Goal: Task Accomplishment & Management: Use online tool/utility

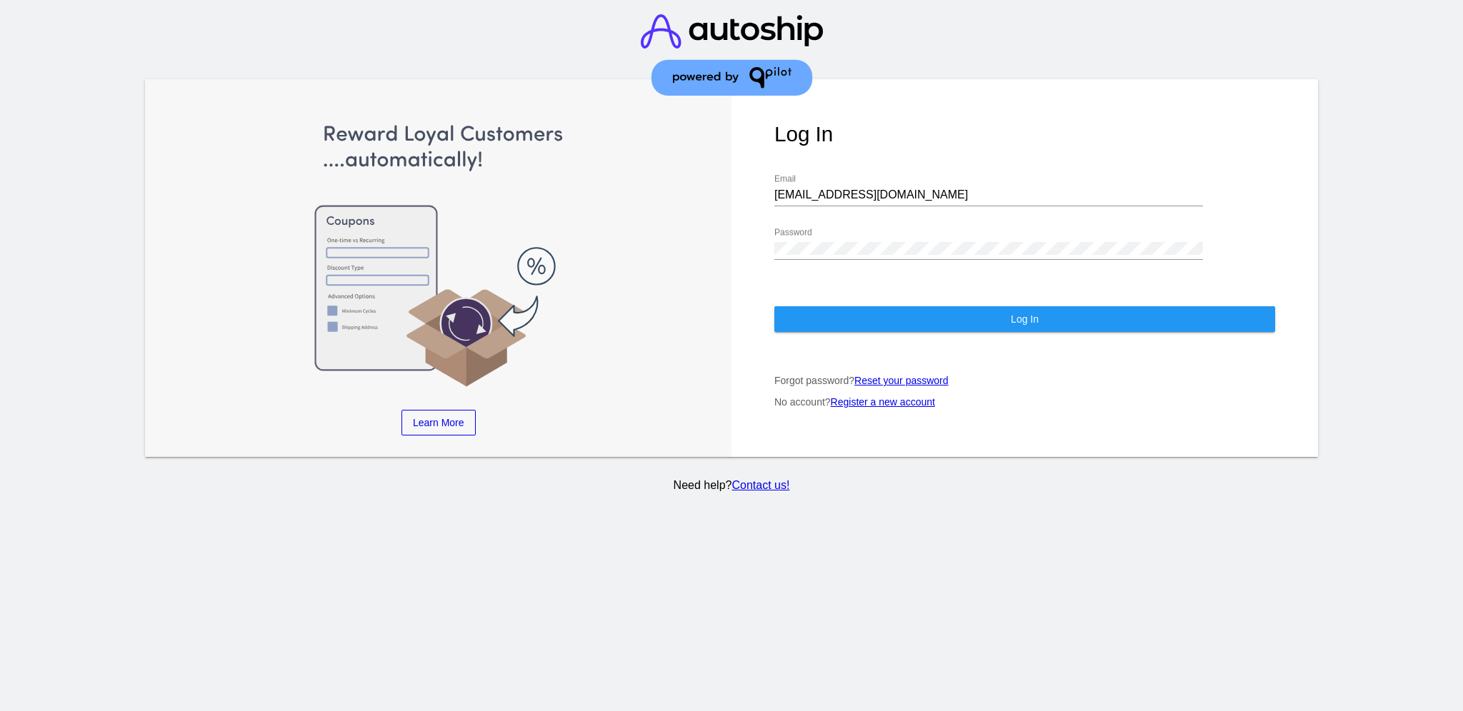
click at [894, 187] on div "[EMAIL_ADDRESS][DOMAIN_NAME] Email" at bounding box center [988, 190] width 429 height 32
drag, startPoint x: 888, startPoint y: 184, endPoint x: 766, endPoint y: 182, distance: 122.1
click at [766, 182] on div "Log In [EMAIL_ADDRESS][DOMAIN_NAME] Email Password Log In Forgot password? Rese…" at bounding box center [1024, 268] width 586 height 379
paste input "[EMAIL_ADDRESS][DOMAIN_NAME]"
type input "[EMAIL_ADDRESS][DOMAIN_NAME]"
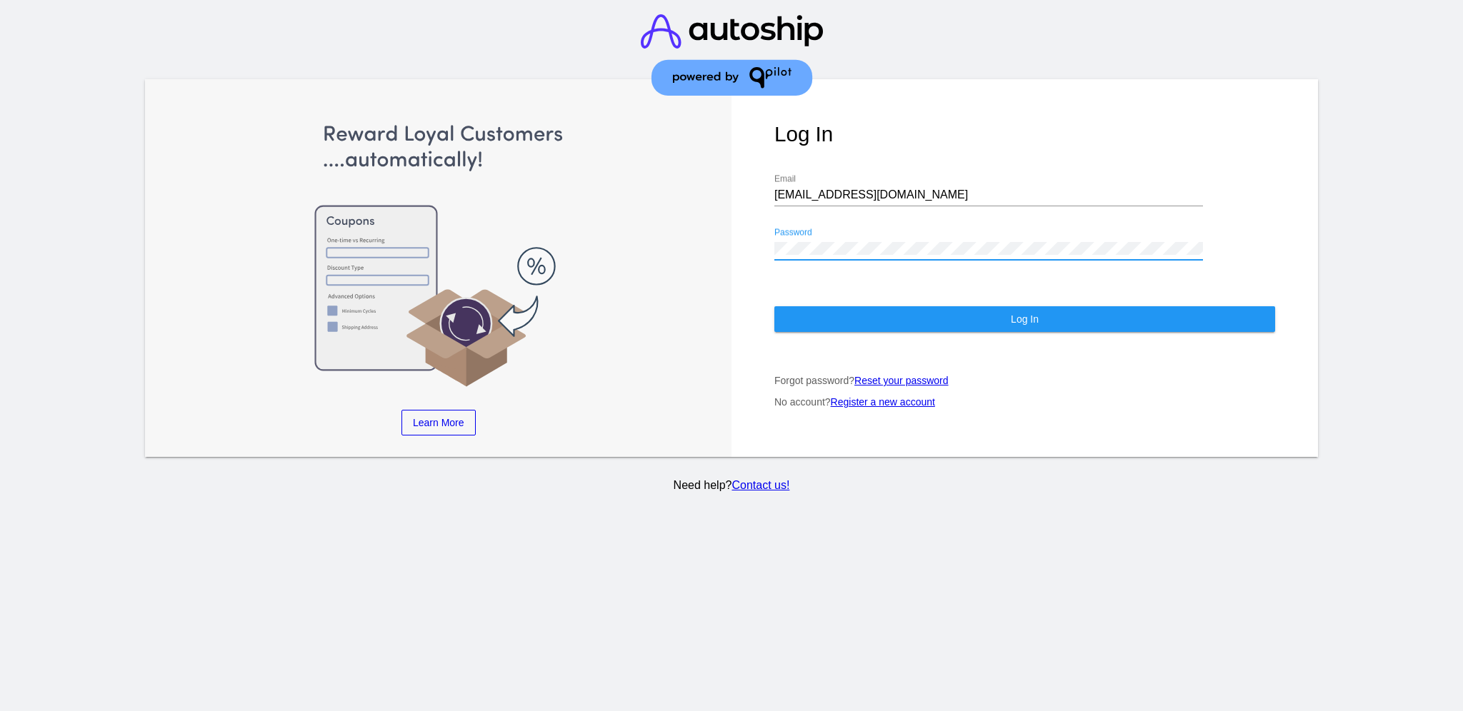
click at [774, 228] on div "Password" at bounding box center [988, 244] width 429 height 32
click at [833, 306] on button "Log In" at bounding box center [1024, 319] width 501 height 26
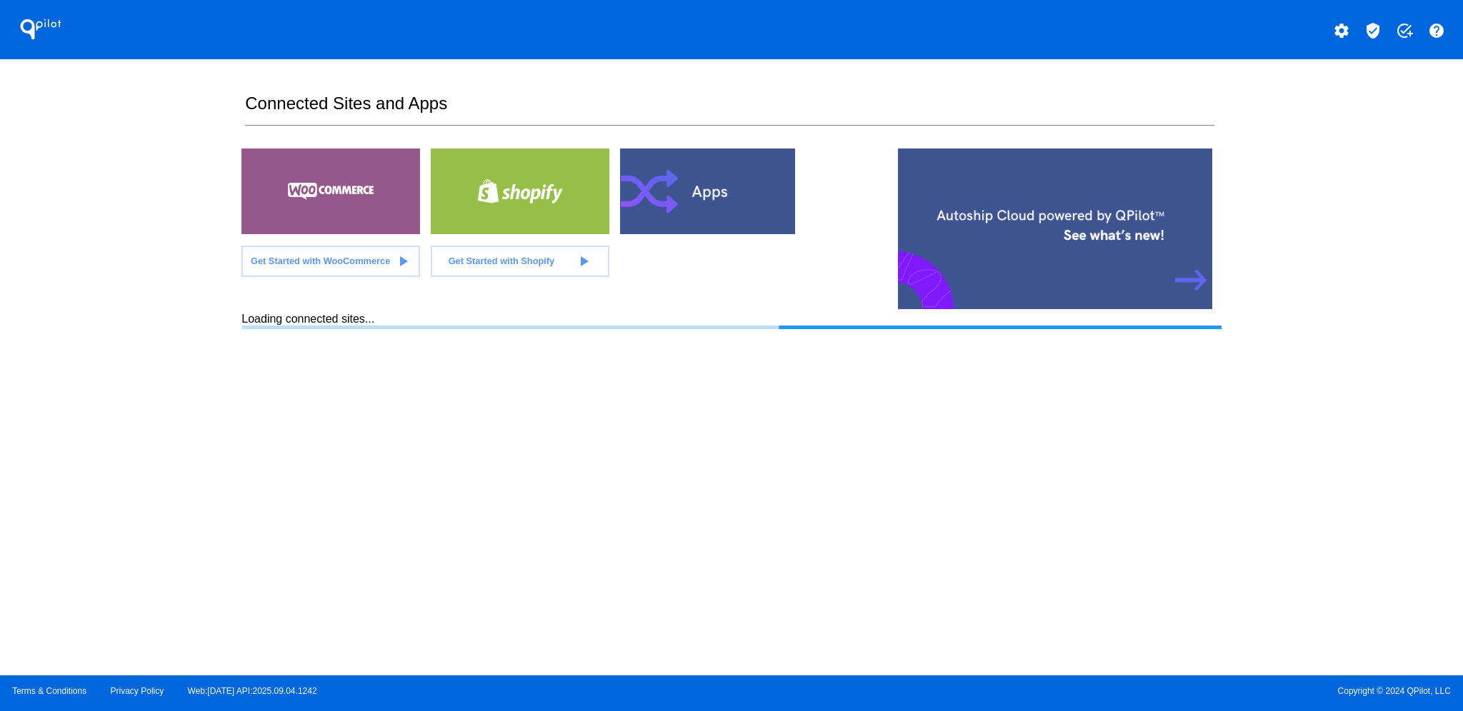
click at [1367, 24] on mat-icon "verified_user" at bounding box center [1372, 30] width 17 height 17
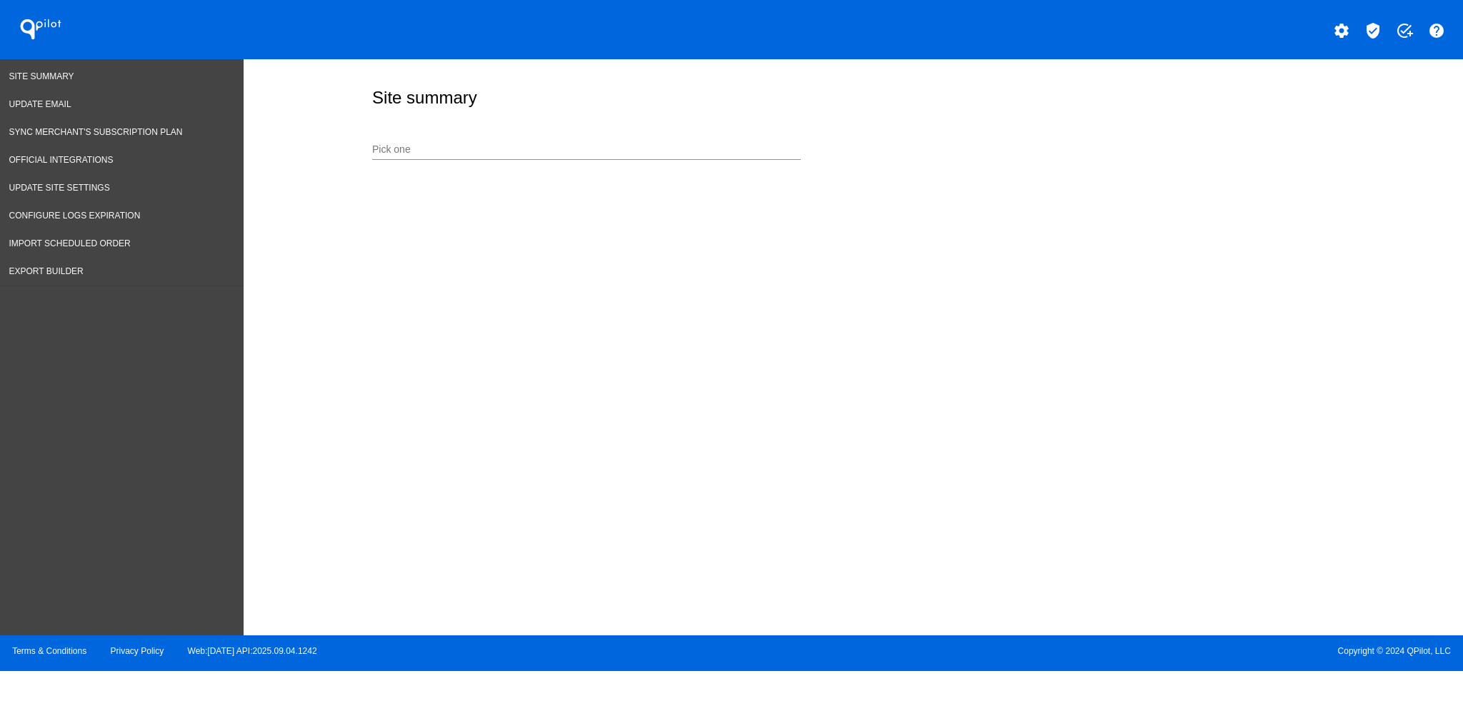
click at [458, 152] on input "Pick one" at bounding box center [586, 149] width 429 height 11
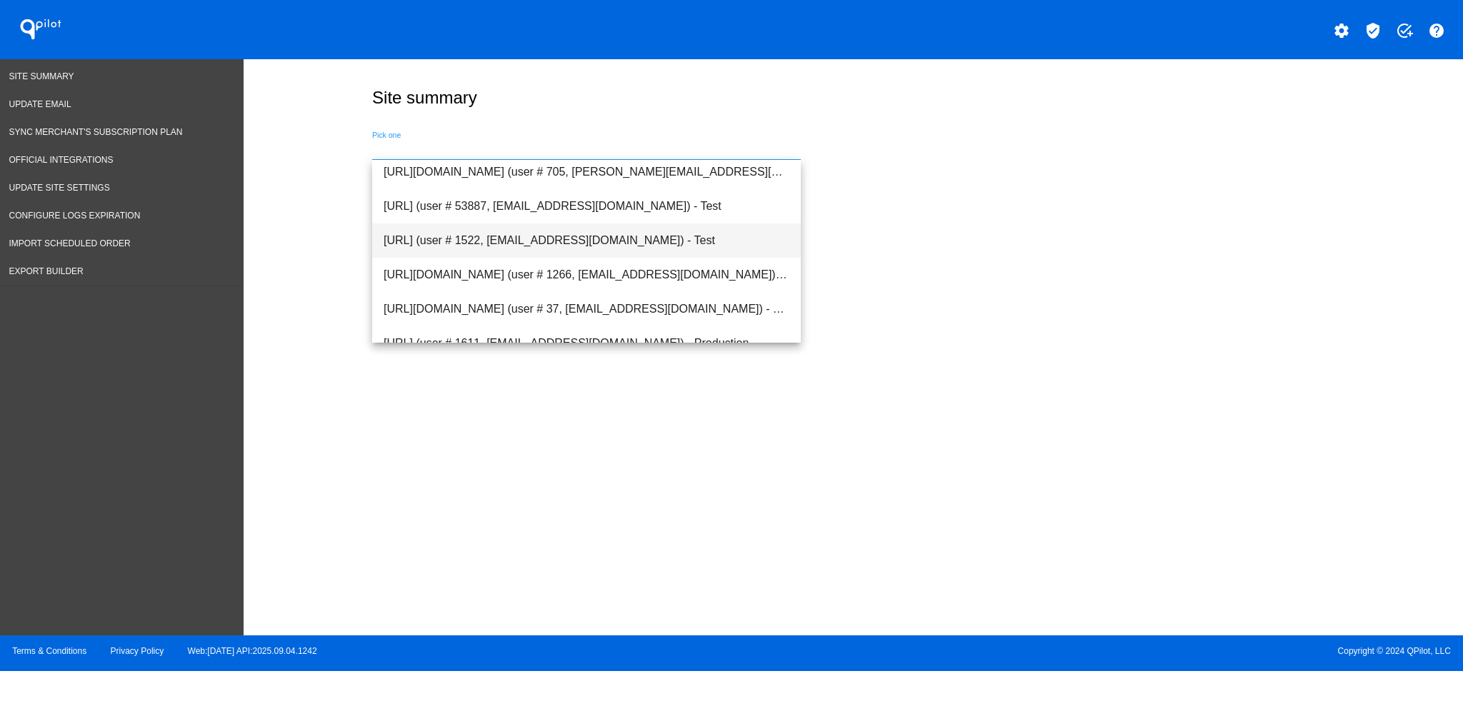
scroll to position [2000, 0]
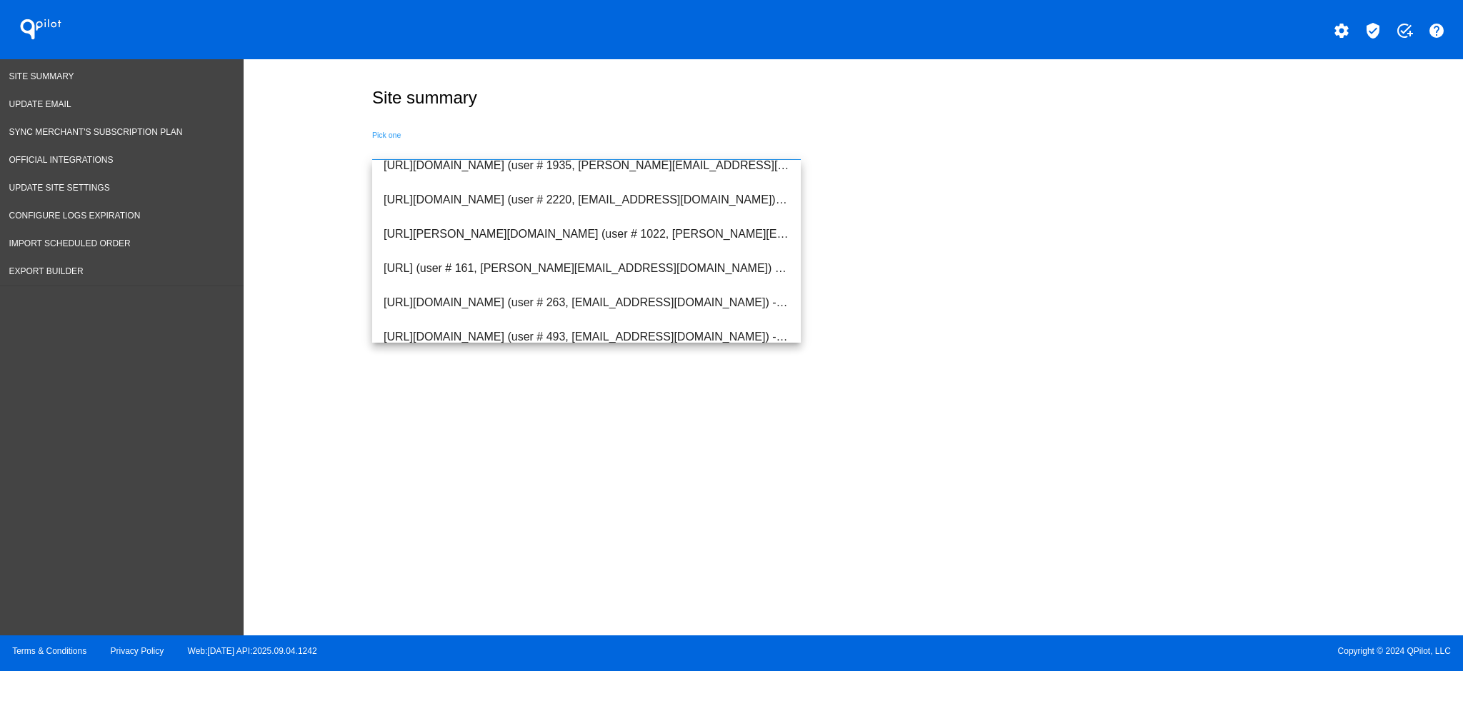
type input "b"
type input "h"
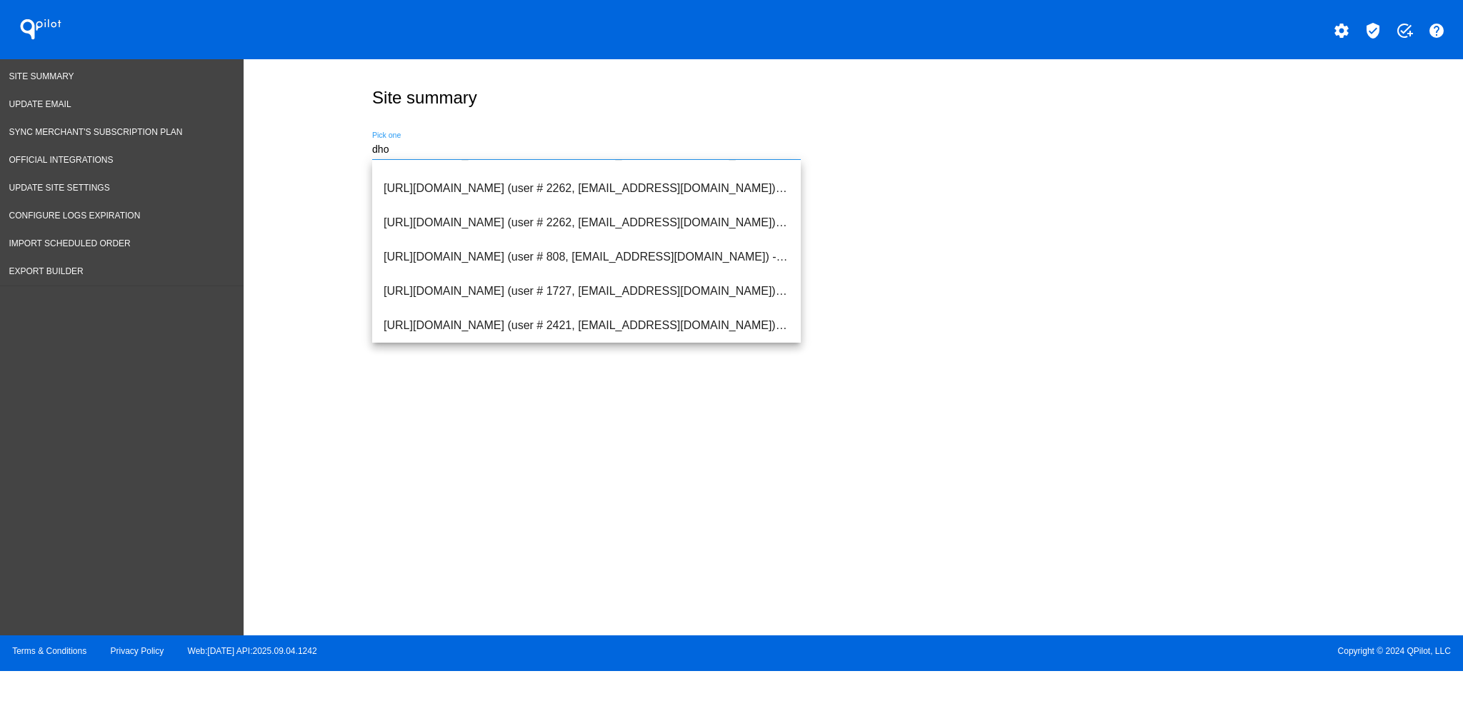
scroll to position [0, 0]
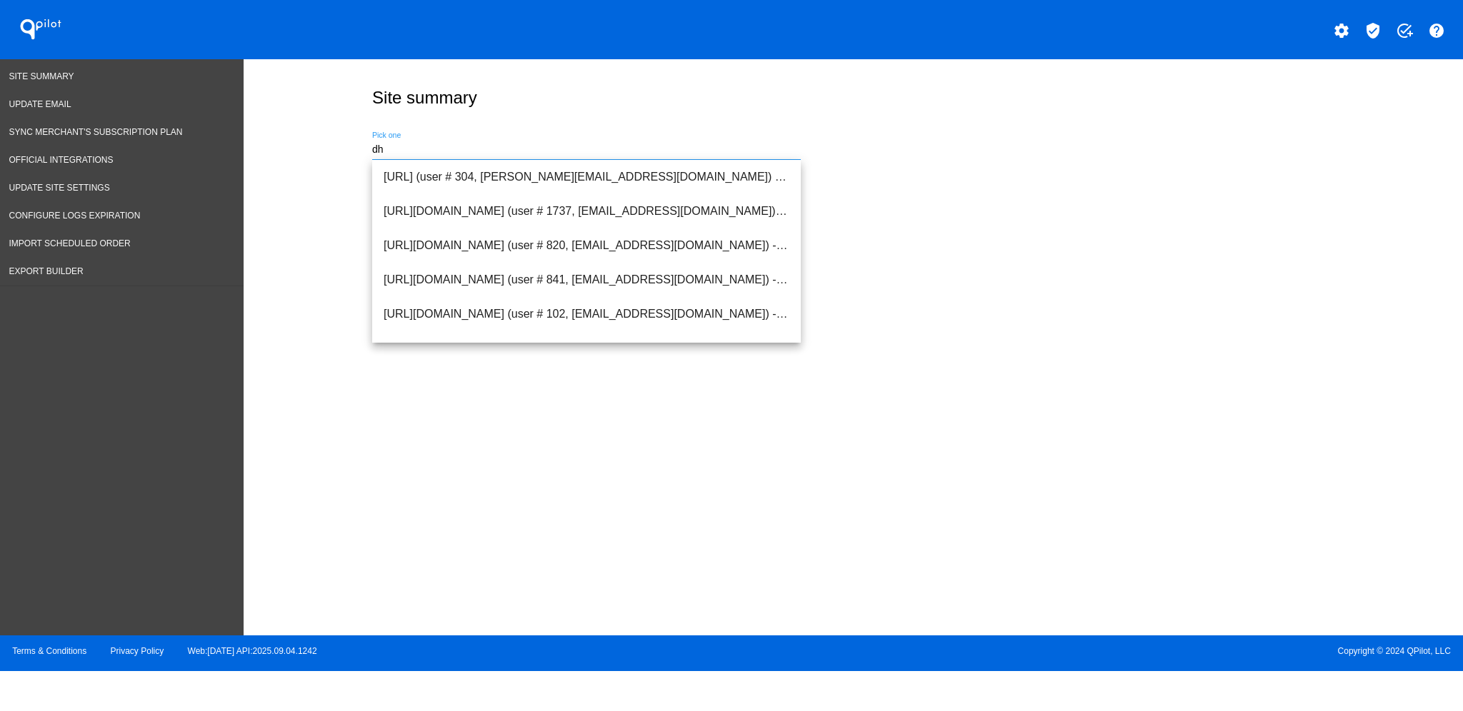
type input "d"
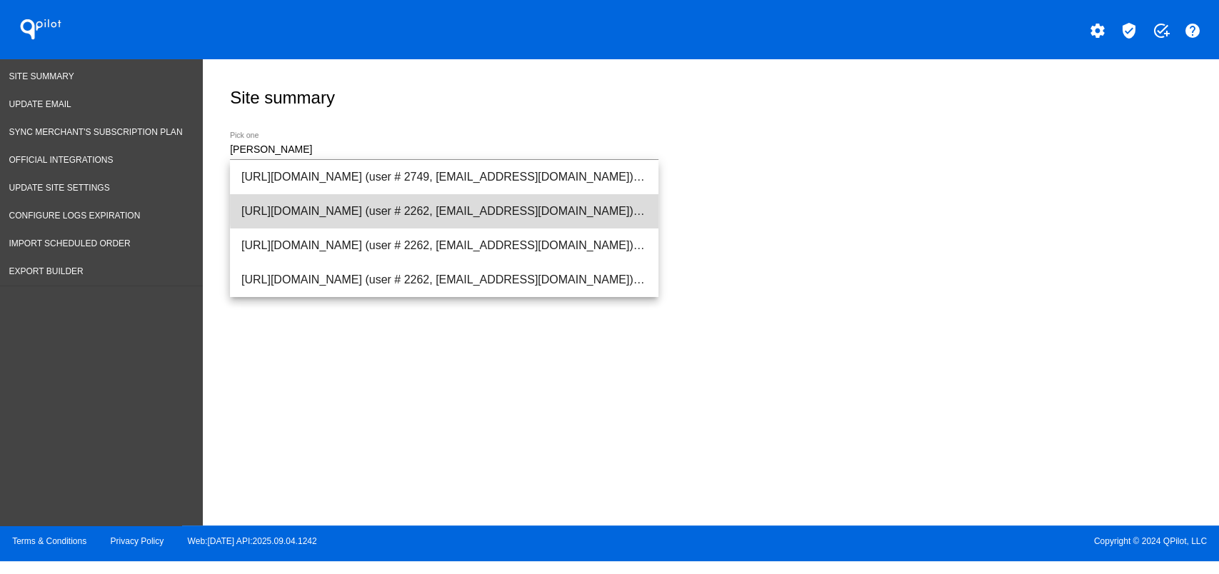
click at [535, 204] on span "[URL][DOMAIN_NAME] (user # 2262, [EMAIL_ADDRESS][DOMAIN_NAME]) - Production" at bounding box center [444, 211] width 406 height 34
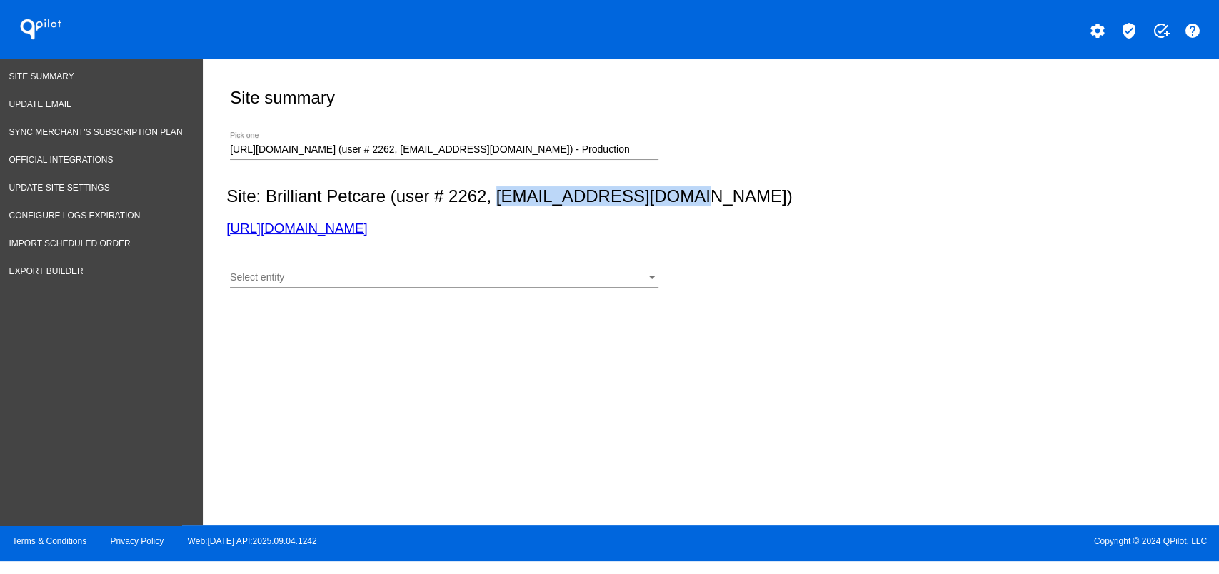
drag, startPoint x: 499, startPoint y: 200, endPoint x: 684, endPoint y: 201, distance: 185.7
click at [684, 201] on h2 "Site: Brilliant Petcare (user # 2262, [EMAIL_ADDRESS][DOMAIN_NAME])" at bounding box center [708, 196] width 964 height 20
copy h2 "[EMAIL_ADDRESS][DOMAIN_NAME]"
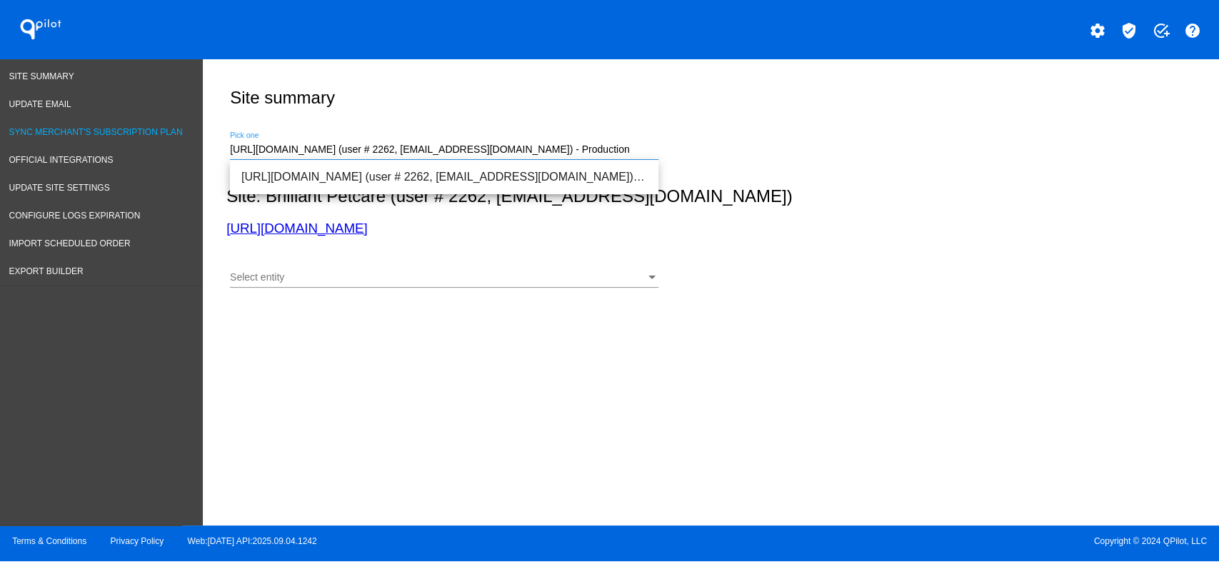
drag, startPoint x: 631, startPoint y: 145, endPoint x: 171, endPoint y: 139, distance: 460.0
click at [171, 139] on div "Site Summary Update Email Sync Merchant's Subscription Plan Official Integratio…" at bounding box center [609, 292] width 1219 height 466
paste input "[EMAIL_ADDRESS][DOMAIN_NAME]"
click at [561, 224] on h3 "[URL][DOMAIN_NAME]" at bounding box center [708, 229] width 964 height 16
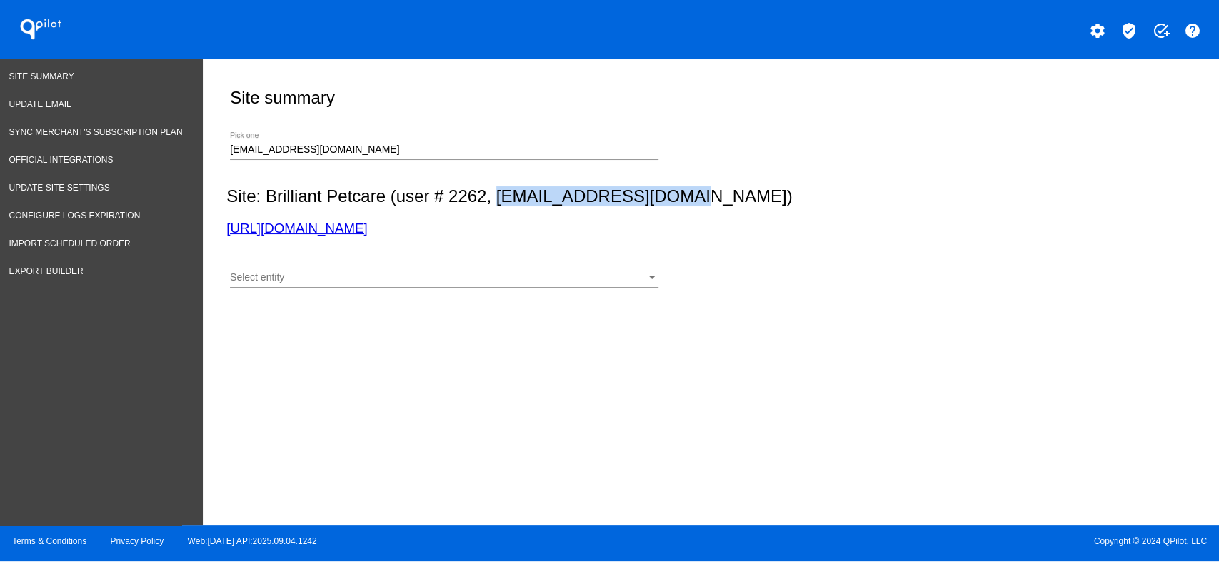
drag, startPoint x: 499, startPoint y: 197, endPoint x: 680, endPoint y: 202, distance: 180.8
click at [680, 202] on h2 "Site: Brilliant Petcare (user # 2262, [EMAIL_ADDRESS][DOMAIN_NAME])" at bounding box center [708, 196] width 964 height 20
copy h2 "[EMAIL_ADDRESS][DOMAIN_NAME]"
click at [454, 163] on div "[EMAIL_ADDRESS][DOMAIN_NAME] Pick one" at bounding box center [444, 152] width 429 height 41
click at [451, 156] on div "[EMAIL_ADDRESS][DOMAIN_NAME] Pick one" at bounding box center [444, 146] width 429 height 28
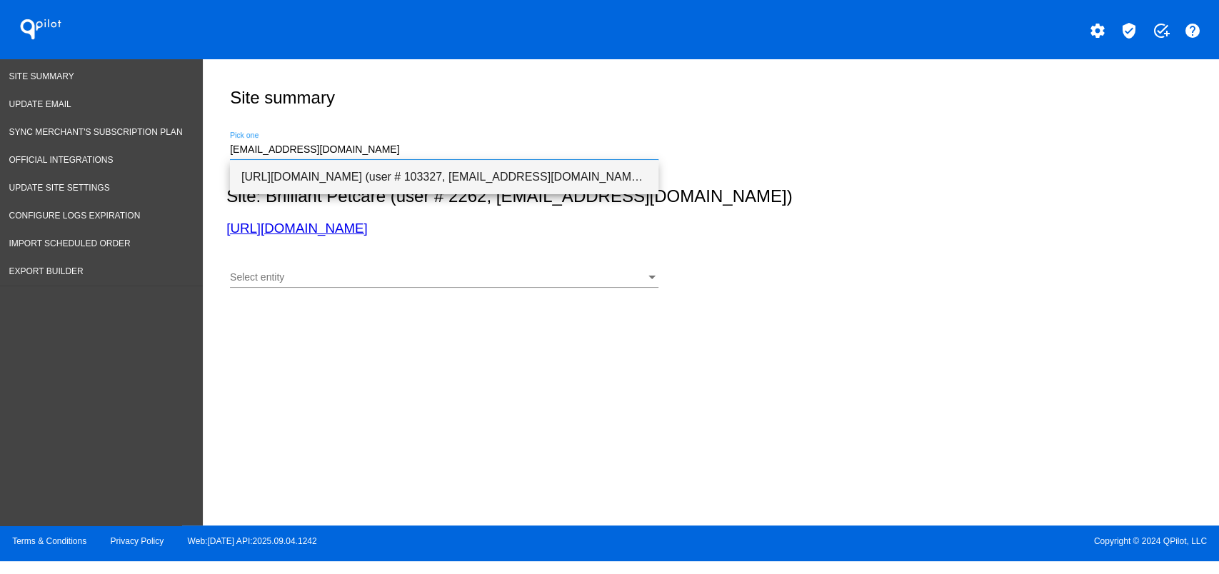
click at [449, 171] on span "[URL][DOMAIN_NAME] (user # 103327, [EMAIL_ADDRESS][DOMAIN_NAME]) - Production" at bounding box center [444, 177] width 406 height 34
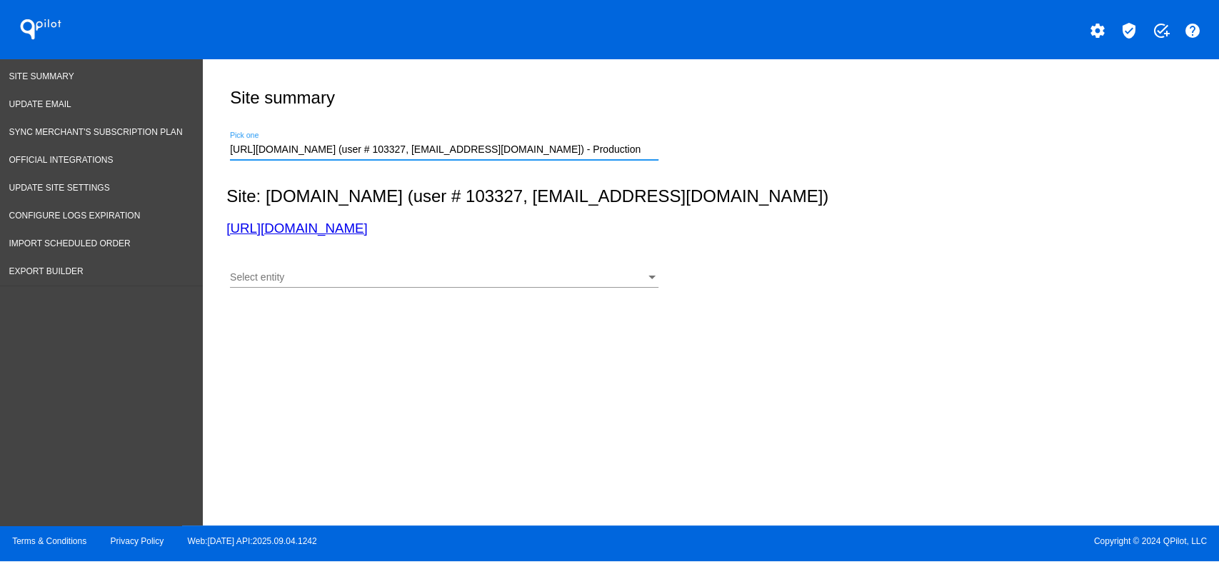
click at [497, 288] on div "Select entity Select entity" at bounding box center [444, 280] width 429 height 41
click at [410, 280] on div "Select entity" at bounding box center [438, 277] width 416 height 11
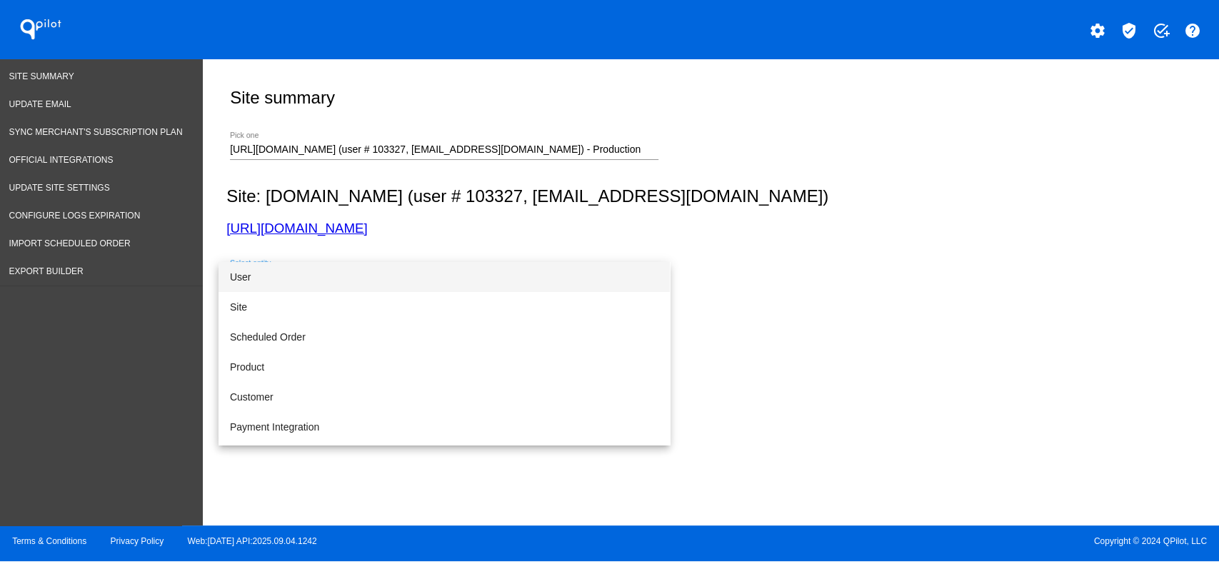
click at [363, 287] on span "User" at bounding box center [444, 277] width 429 height 30
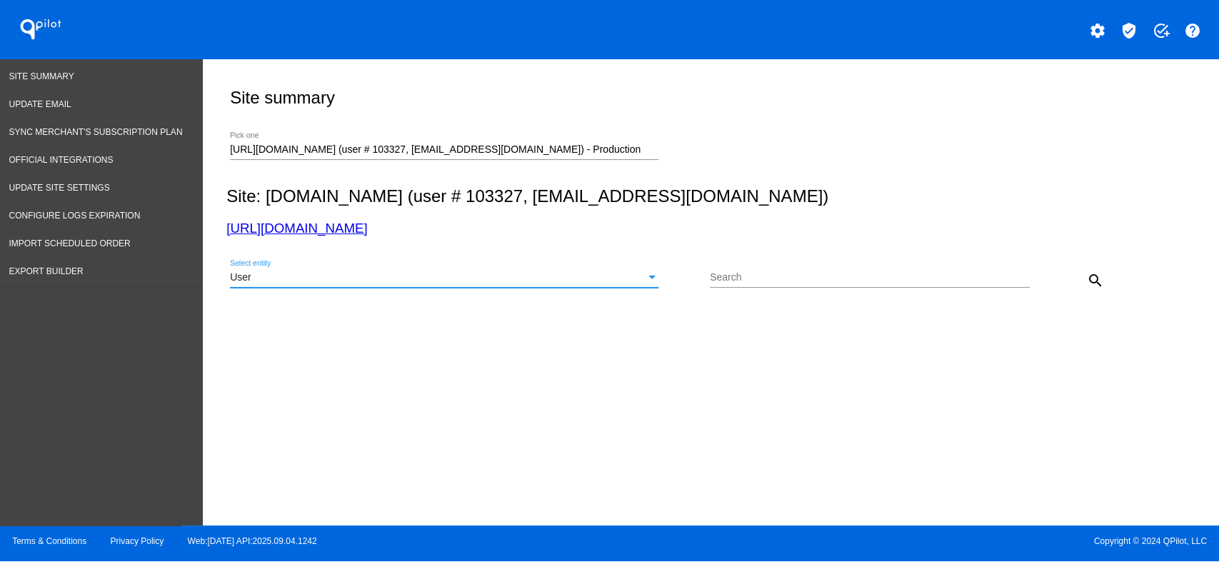
click at [396, 278] on div "User" at bounding box center [438, 277] width 416 height 11
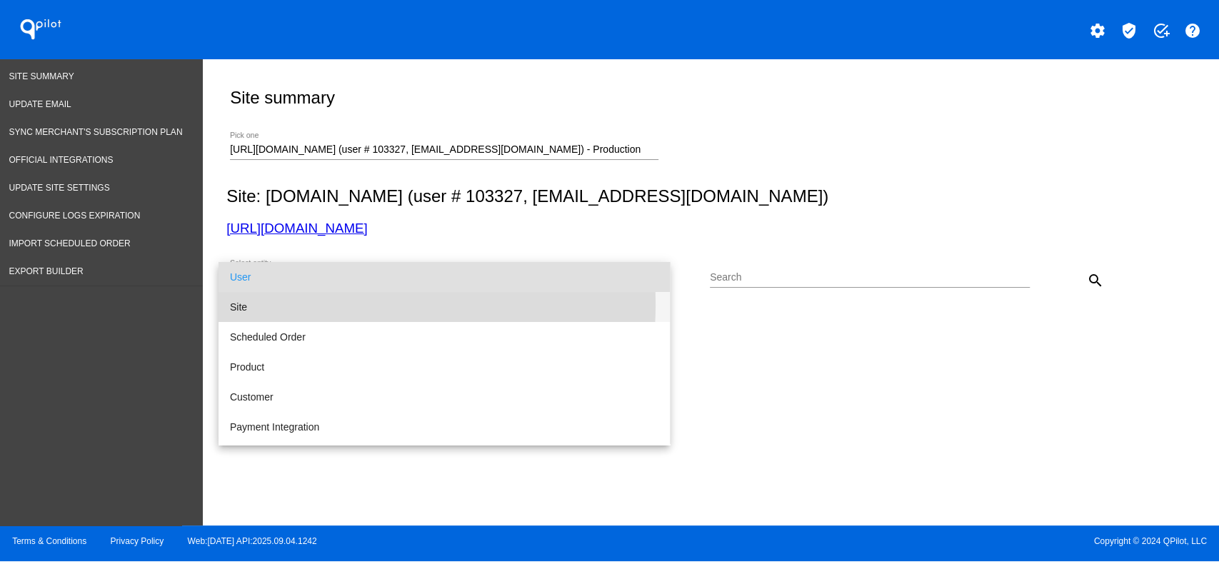
click at [363, 305] on span "Site" at bounding box center [444, 307] width 429 height 30
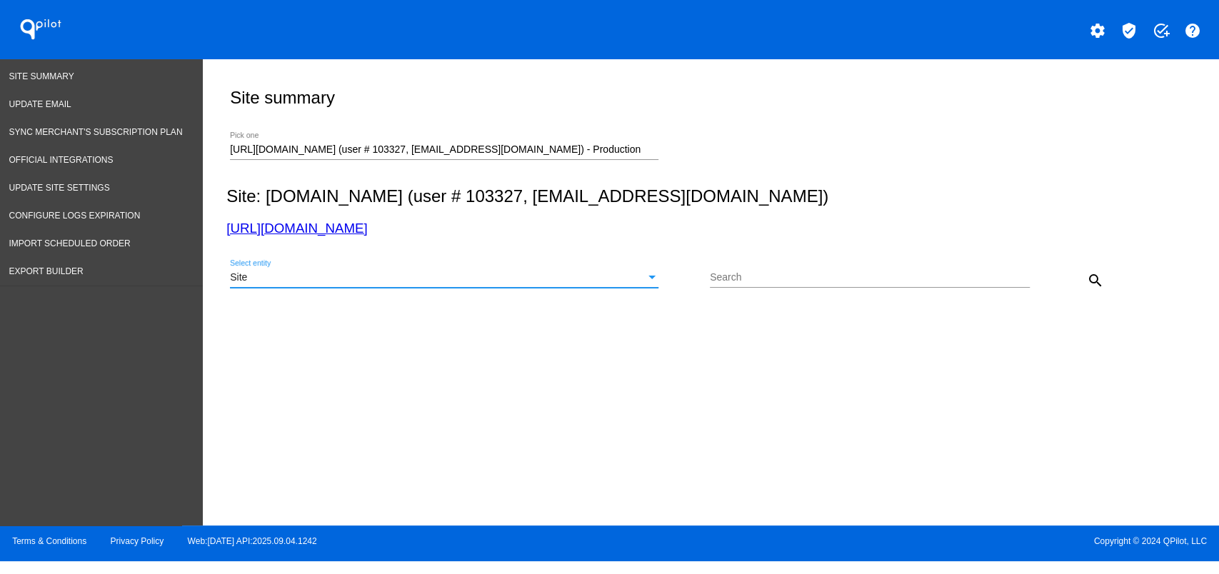
click at [1109, 272] on div "search" at bounding box center [1070, 280] width 80 height 29
click at [1090, 276] on mat-icon "search" at bounding box center [1095, 280] width 17 height 17
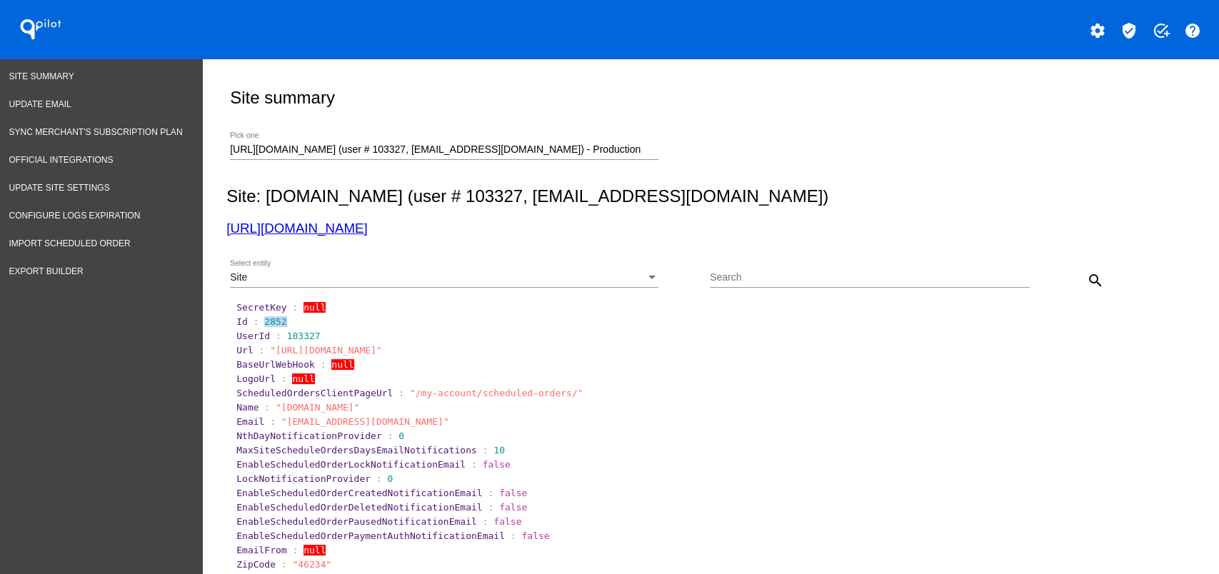
drag, startPoint x: 254, startPoint y: 320, endPoint x: 279, endPoint y: 325, distance: 25.5
click at [279, 325] on section "Id : 2852" at bounding box center [711, 321] width 951 height 11
copy span "2852"
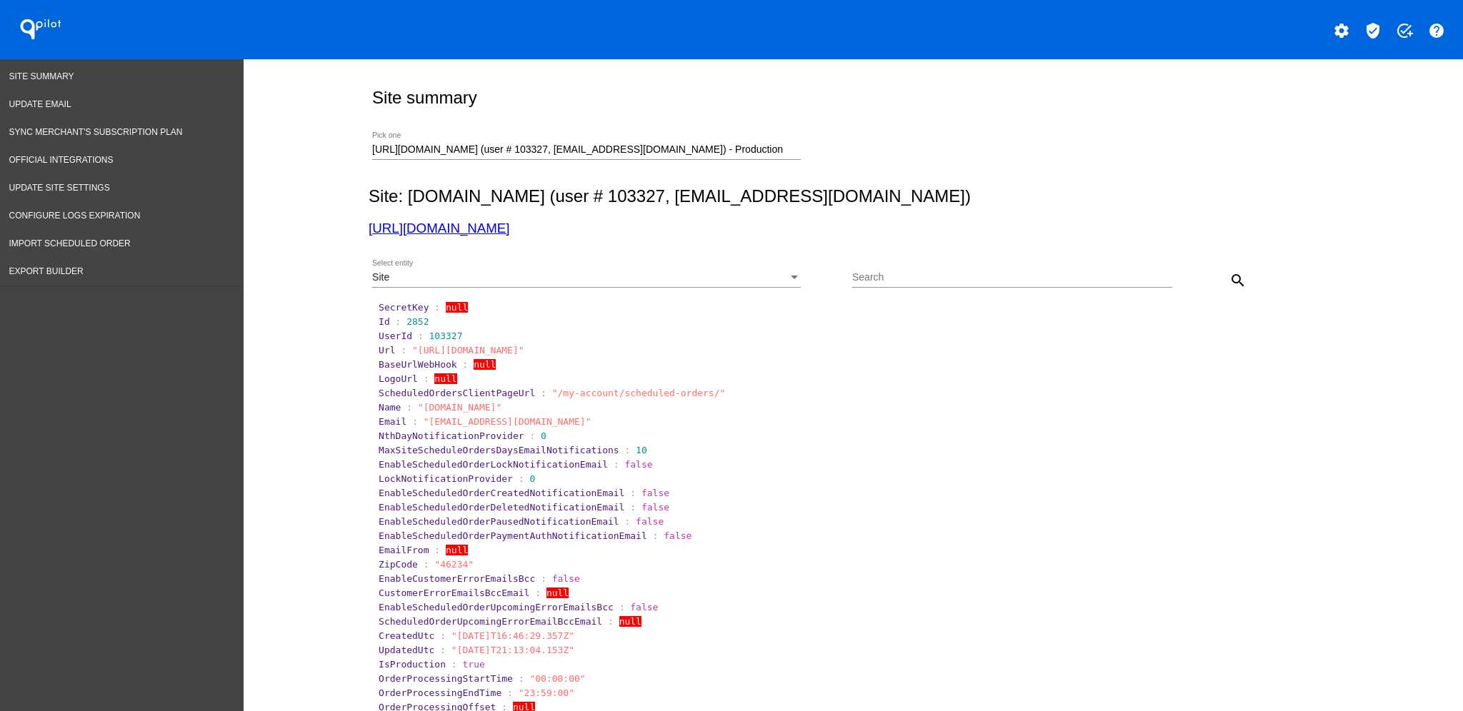
click at [725, 158] on div "[URL][DOMAIN_NAME] (user # 103327, [EMAIL_ADDRESS][DOMAIN_NAME]) - Production P…" at bounding box center [586, 146] width 429 height 28
drag, startPoint x: 724, startPoint y: 154, endPoint x: 329, endPoint y: 158, distance: 395.0
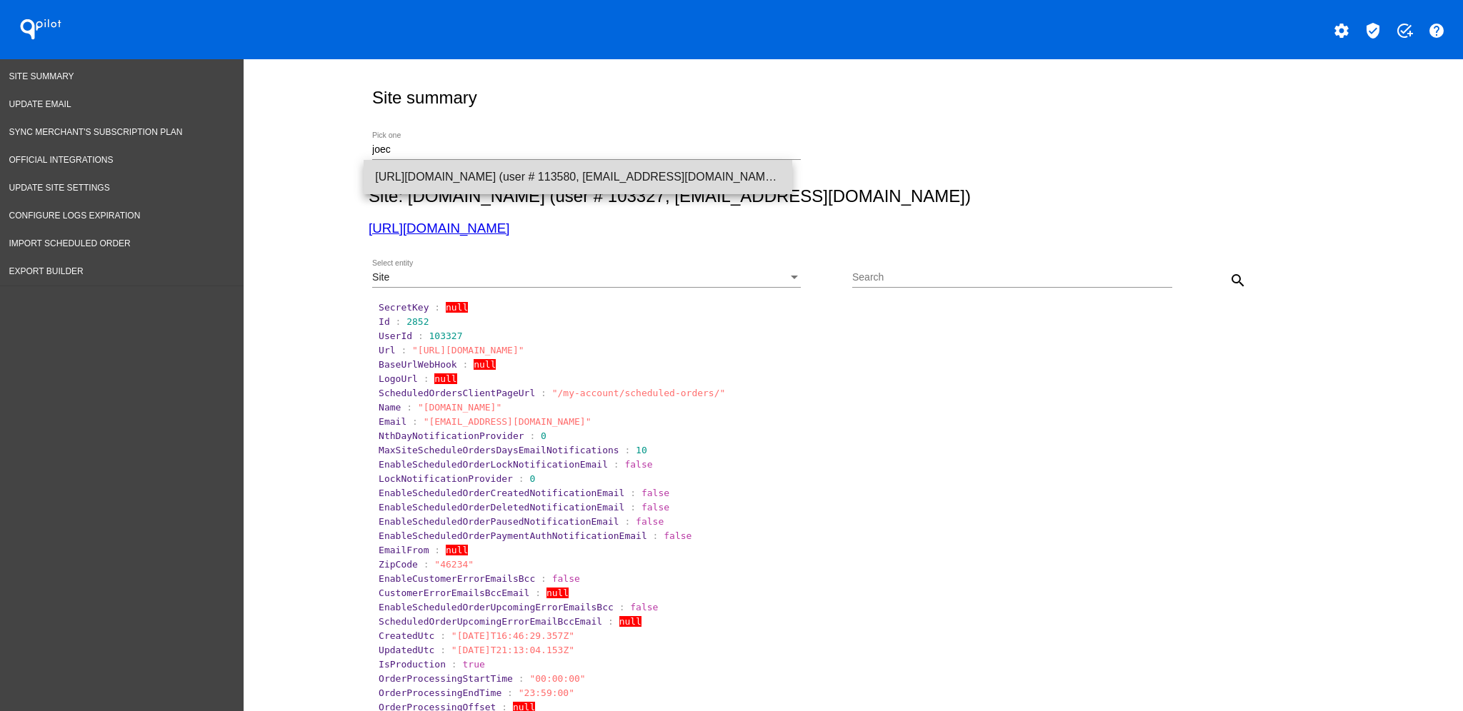
click at [480, 171] on span "[URL][DOMAIN_NAME] (user # 113580, [EMAIL_ADDRESS][DOMAIN_NAME]) - Production" at bounding box center [578, 177] width 406 height 34
type input "[URL][DOMAIN_NAME] (user # 113580, [EMAIL_ADDRESS][DOMAIN_NAME]) - Production"
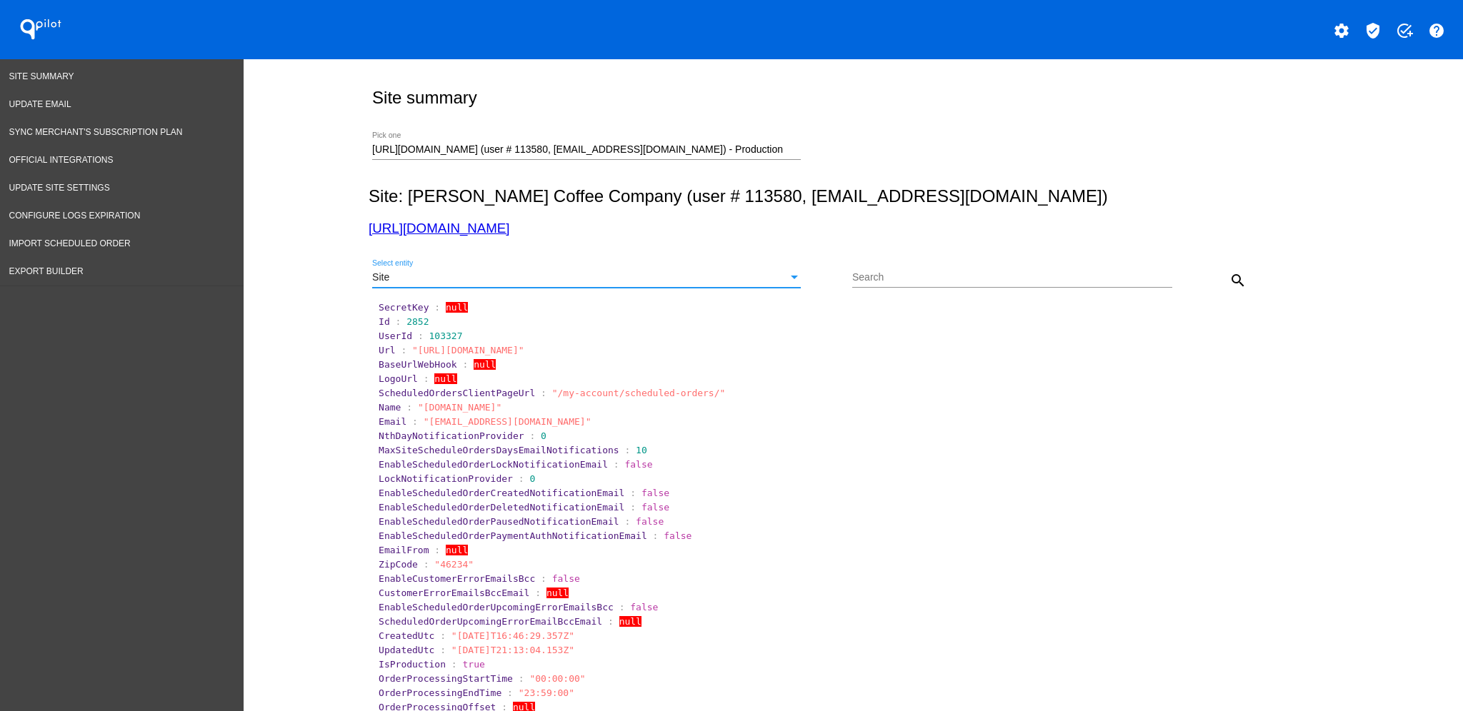
click at [770, 273] on div "Site" at bounding box center [580, 277] width 416 height 11
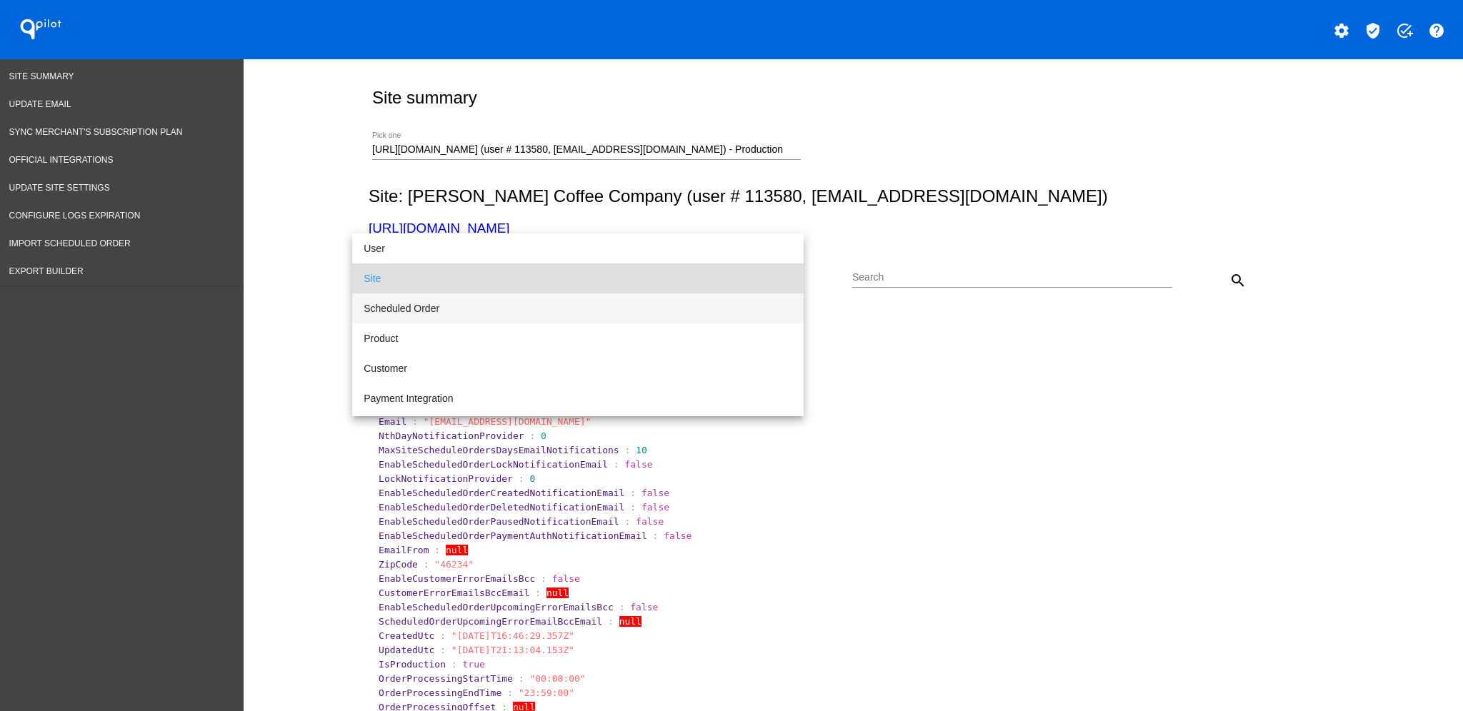
drag, startPoint x: 472, startPoint y: 316, endPoint x: 486, endPoint y: 283, distance: 35.8
click at [472, 314] on span "Scheduled Order" at bounding box center [578, 309] width 429 height 30
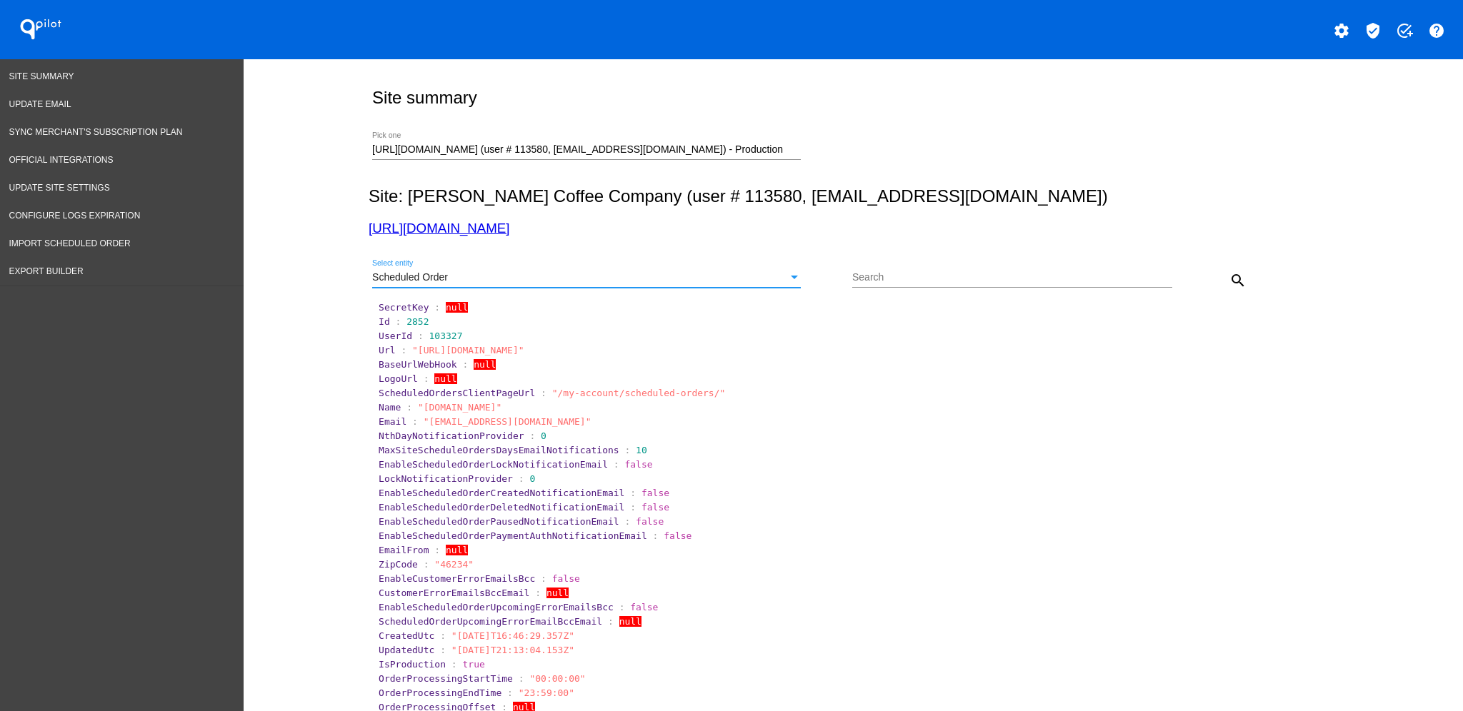
click at [891, 284] on div "Search" at bounding box center [1012, 274] width 320 height 28
paste input "1032424"
type input "1032424"
click at [1229, 281] on mat-icon "search" at bounding box center [1237, 280] width 17 height 17
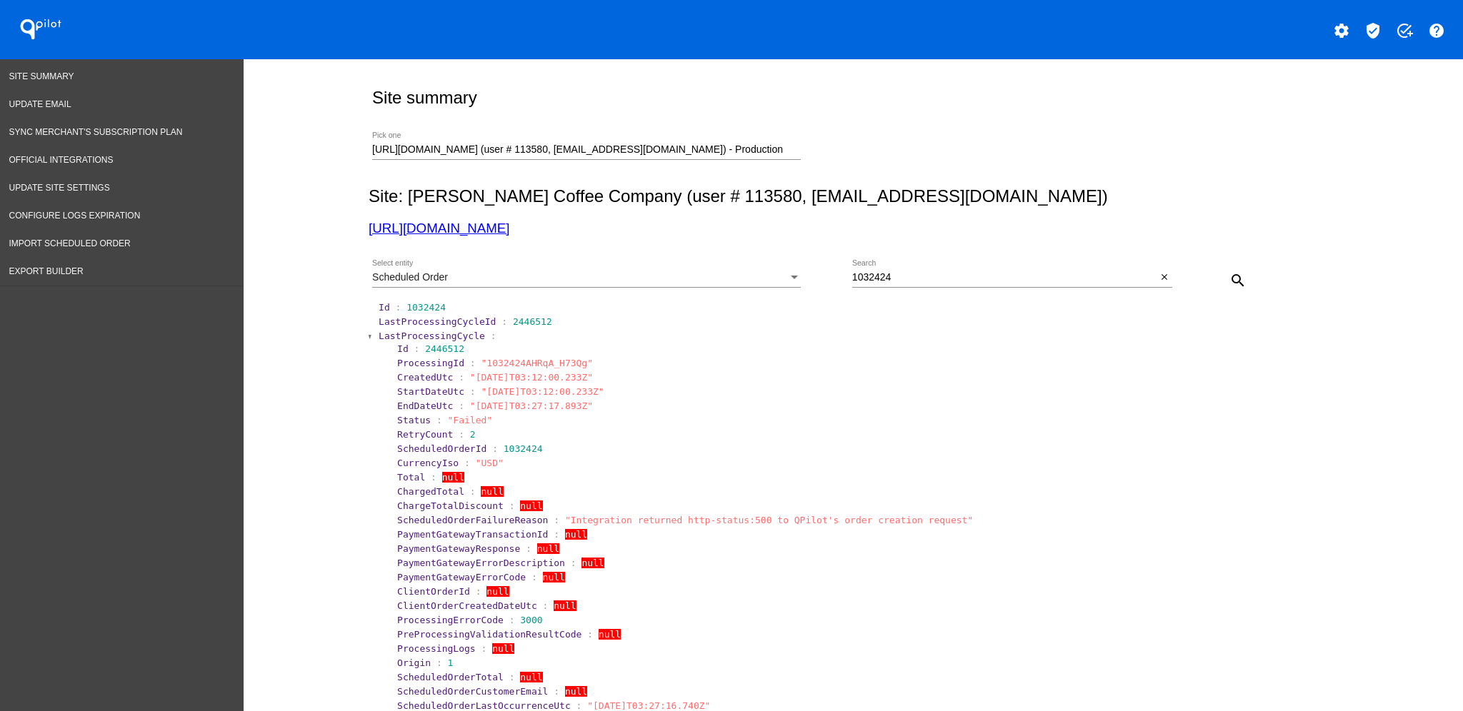
click at [452, 336] on span "LastProcessingCycle" at bounding box center [432, 336] width 106 height 11
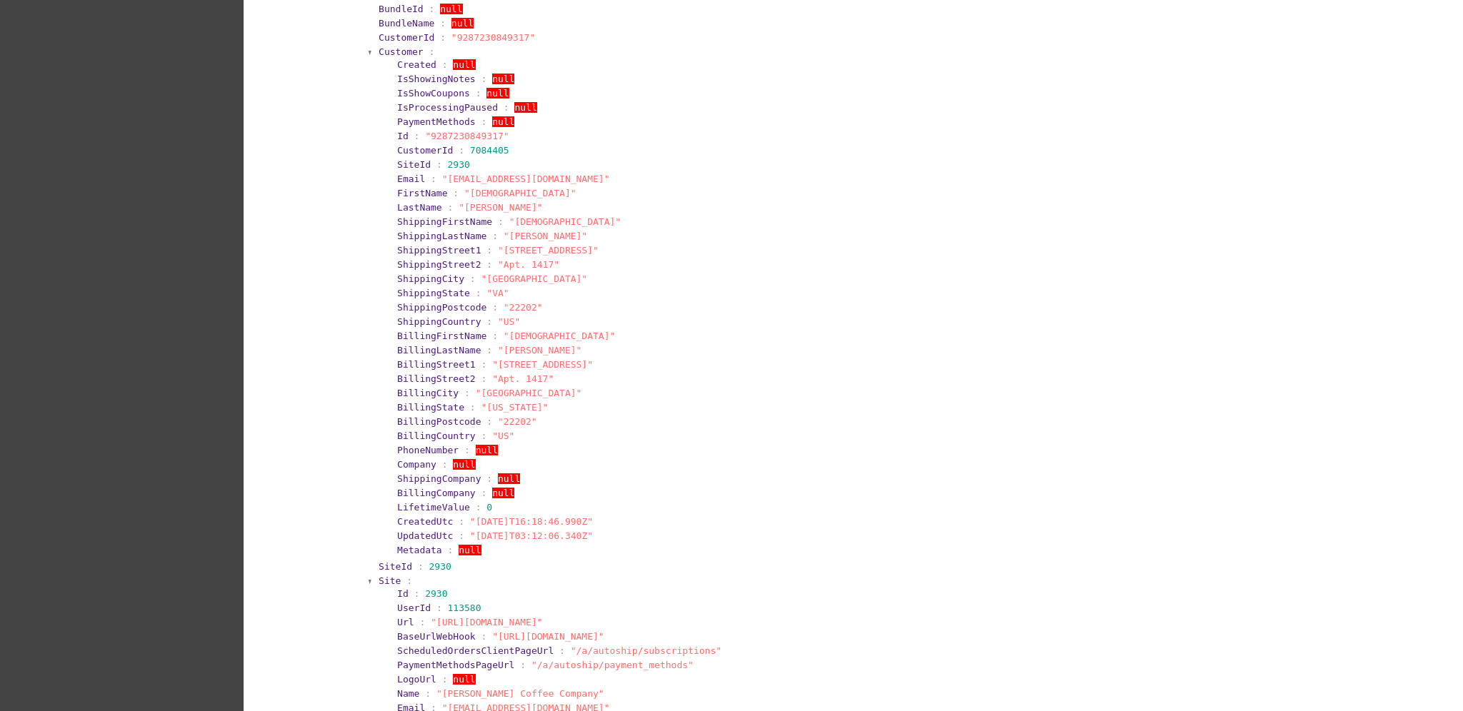
scroll to position [571, 0]
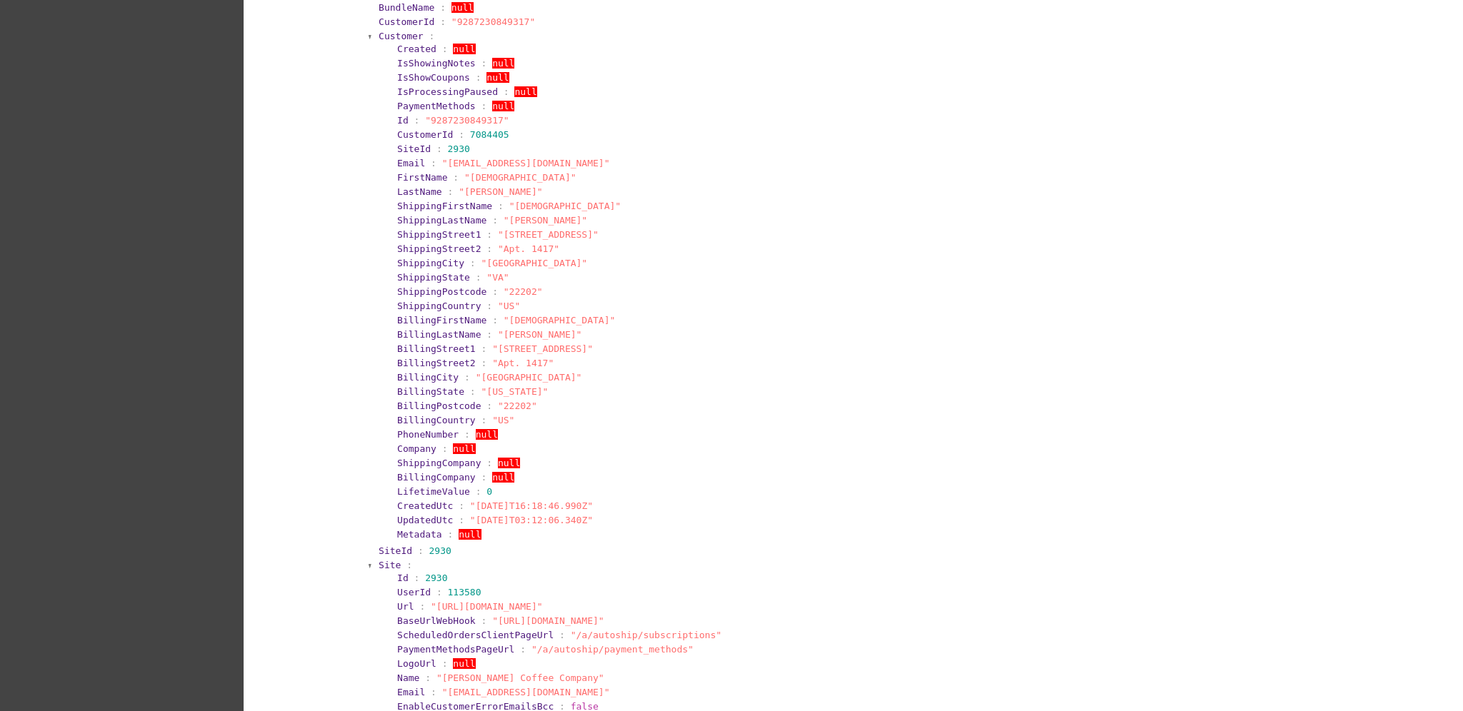
click at [379, 38] on span "Customer" at bounding box center [401, 36] width 45 height 11
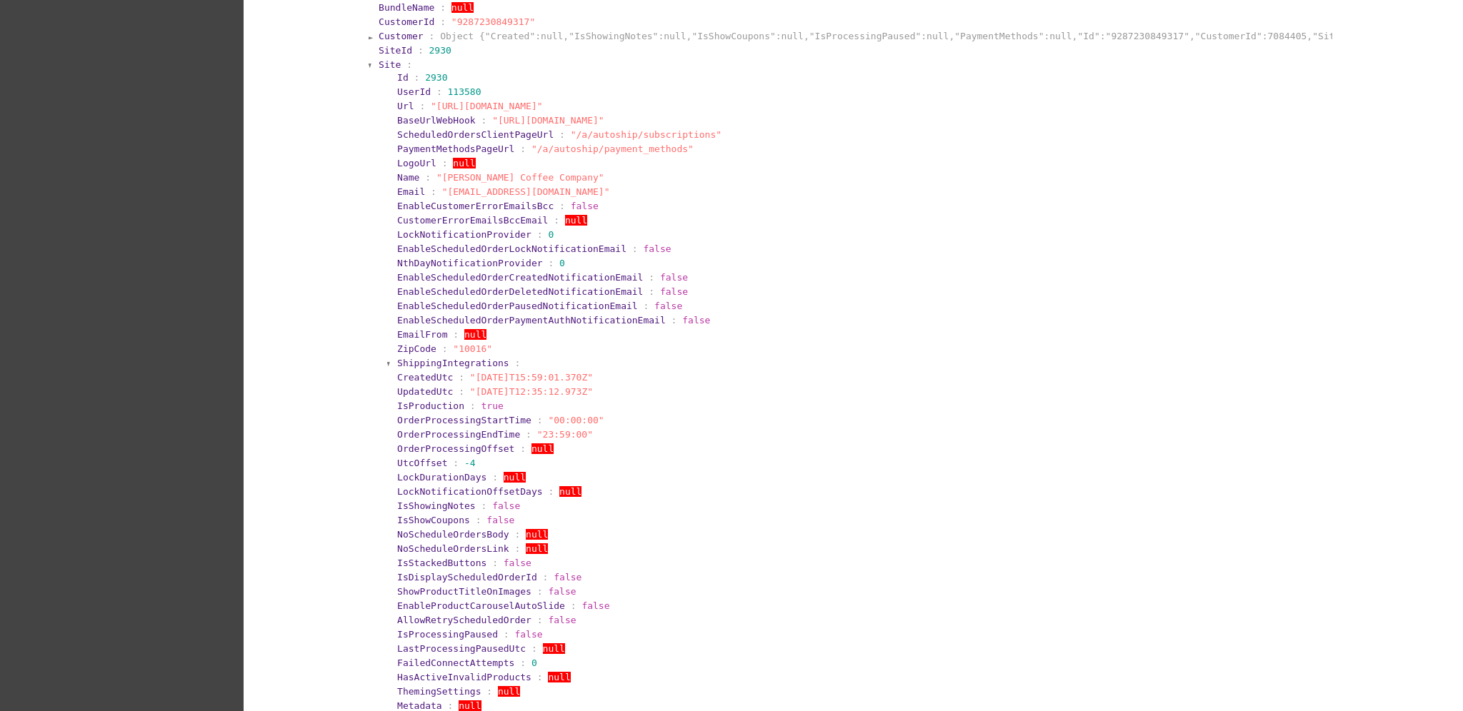
click at [379, 66] on span "Site" at bounding box center [390, 64] width 22 height 11
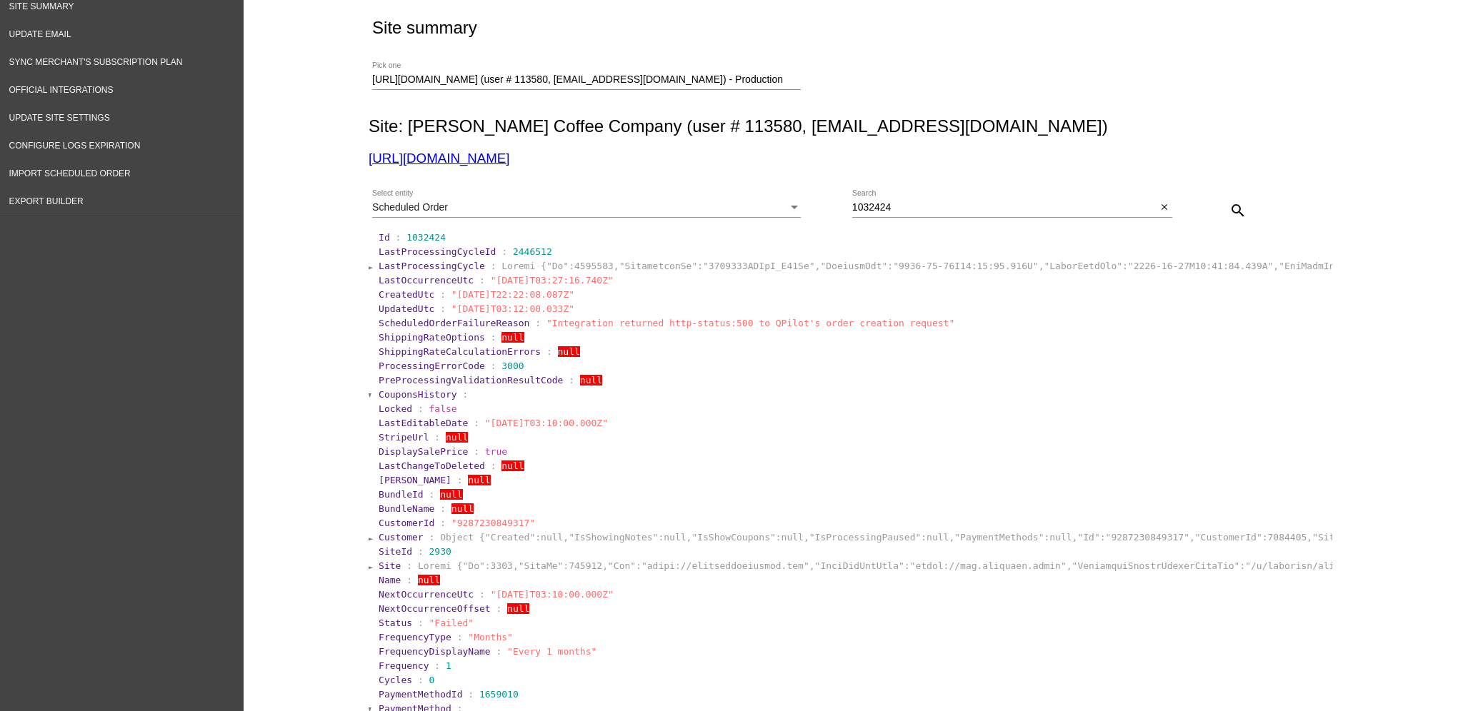
scroll to position [0, 0]
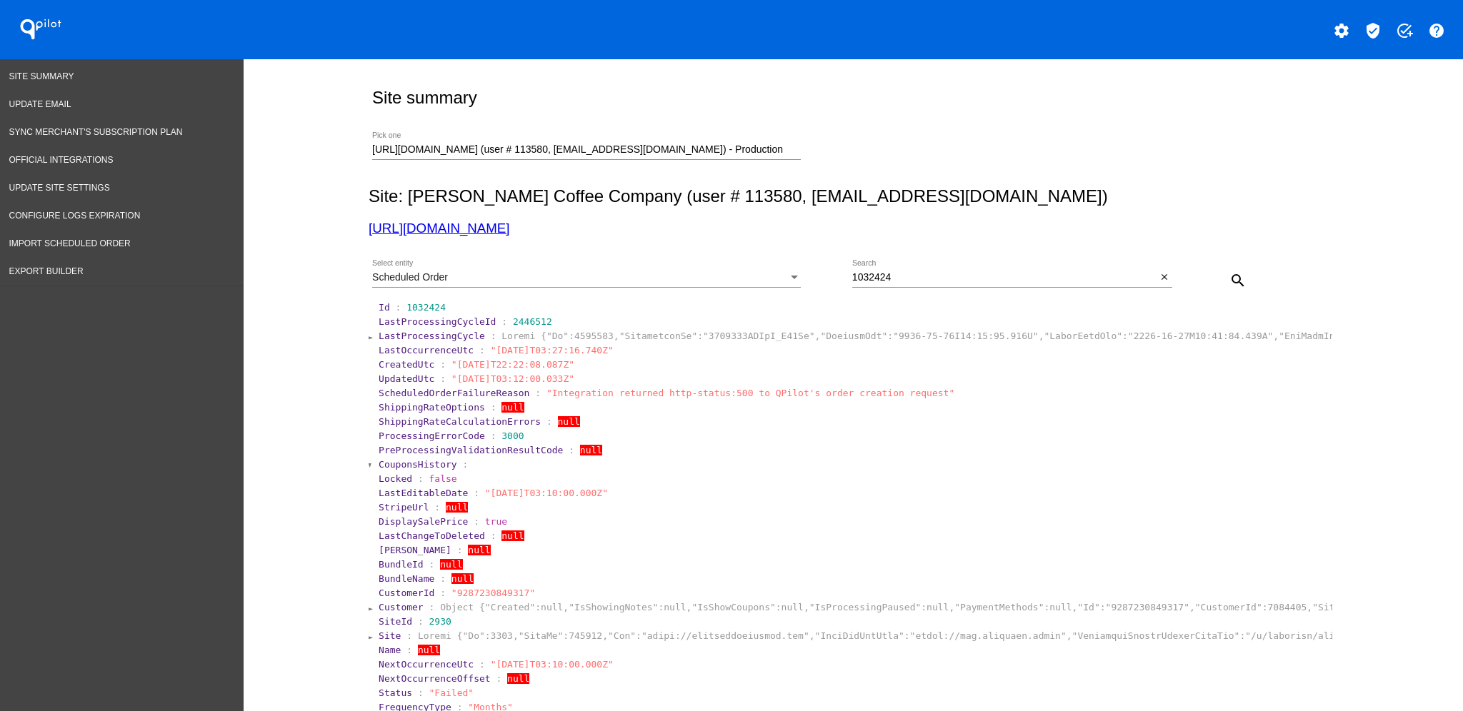
click at [780, 140] on div "[URL][DOMAIN_NAME] (user # 113580, [EMAIL_ADDRESS][DOMAIN_NAME]) - Production P…" at bounding box center [586, 146] width 429 height 28
click at [775, 150] on input "[URL][DOMAIN_NAME] (user # 113580, [EMAIL_ADDRESS][DOMAIN_NAME]) - Production" at bounding box center [586, 149] width 429 height 11
drag, startPoint x: 784, startPoint y: 149, endPoint x: 334, endPoint y: 152, distance: 450.0
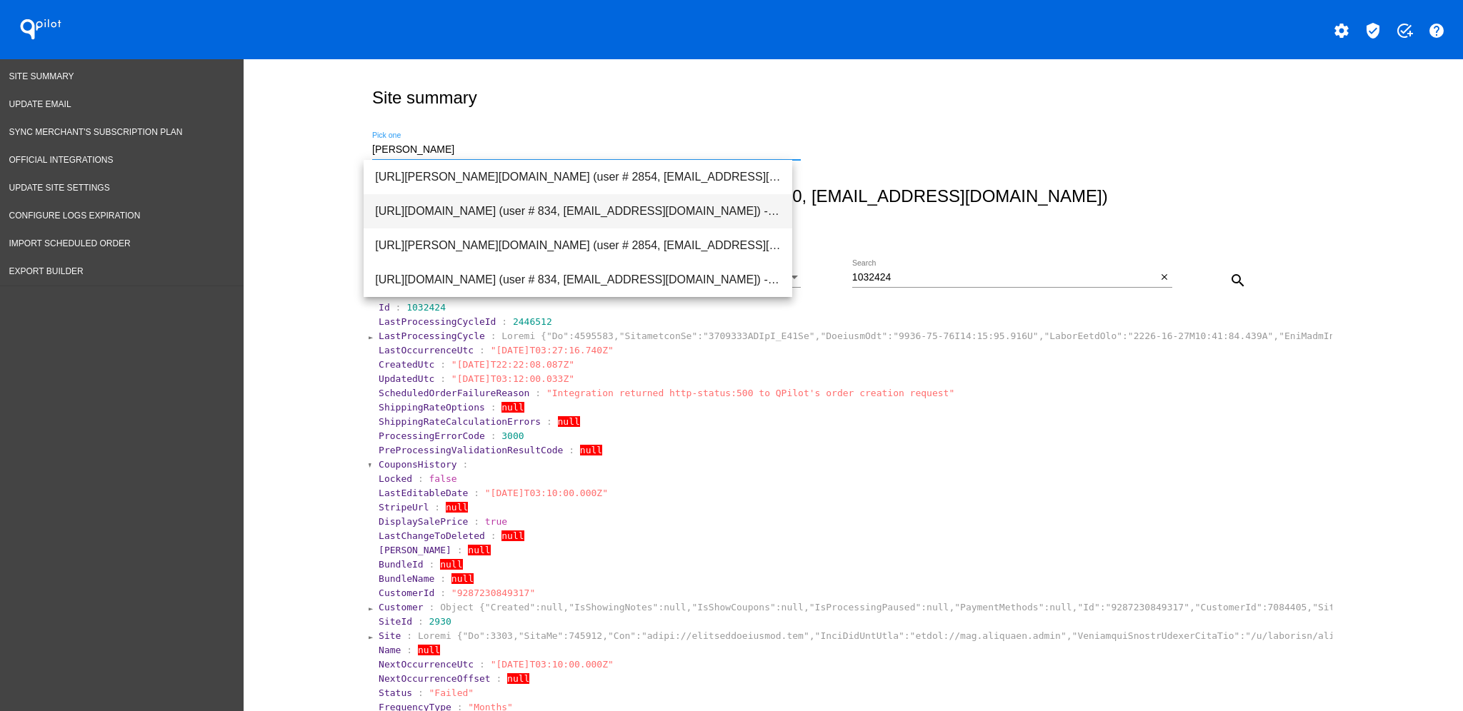
click at [661, 211] on span "[URL][DOMAIN_NAME] (user # 834, [EMAIL_ADDRESS][DOMAIN_NAME]) - Production" at bounding box center [578, 211] width 406 height 34
type input "[URL][DOMAIN_NAME] (user # 834, [EMAIL_ADDRESS][DOMAIN_NAME]) - Production"
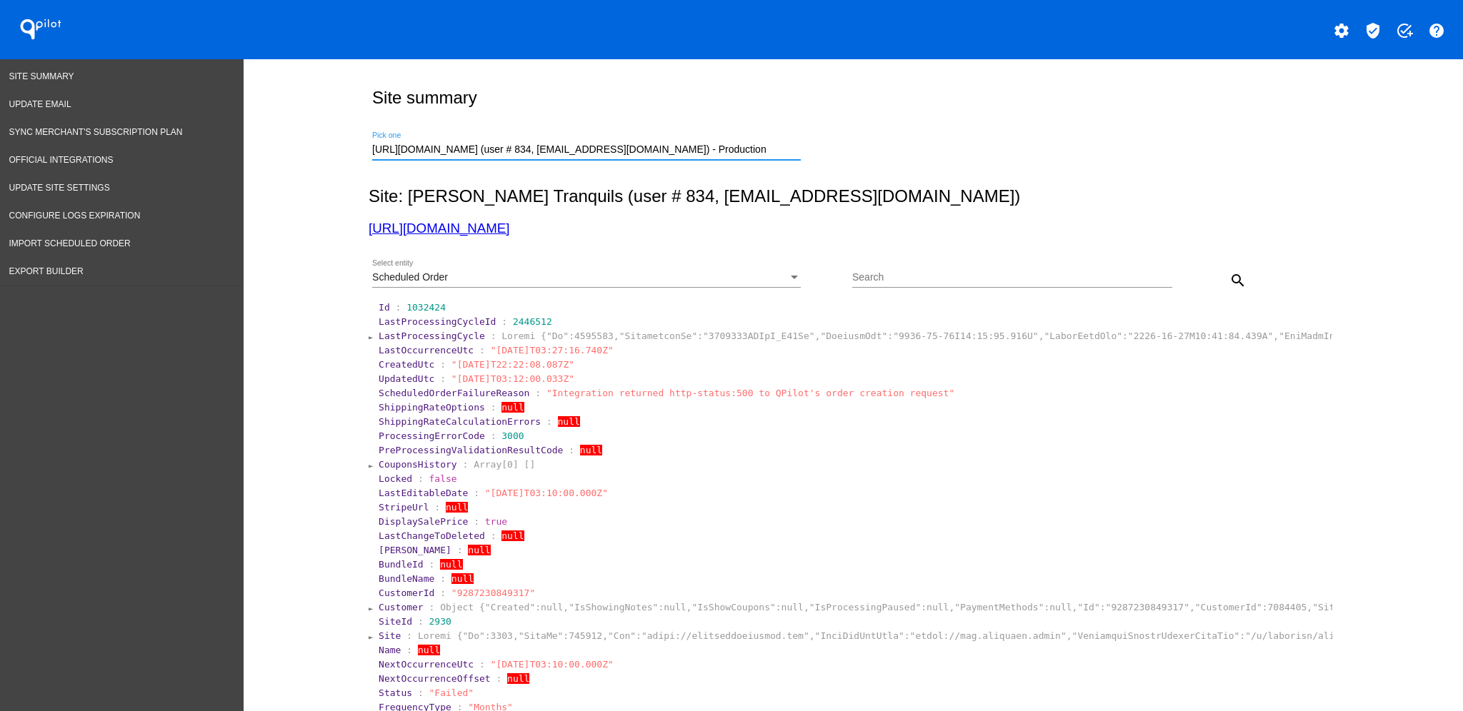
click at [769, 279] on div "Scheduled Order" at bounding box center [580, 277] width 416 height 11
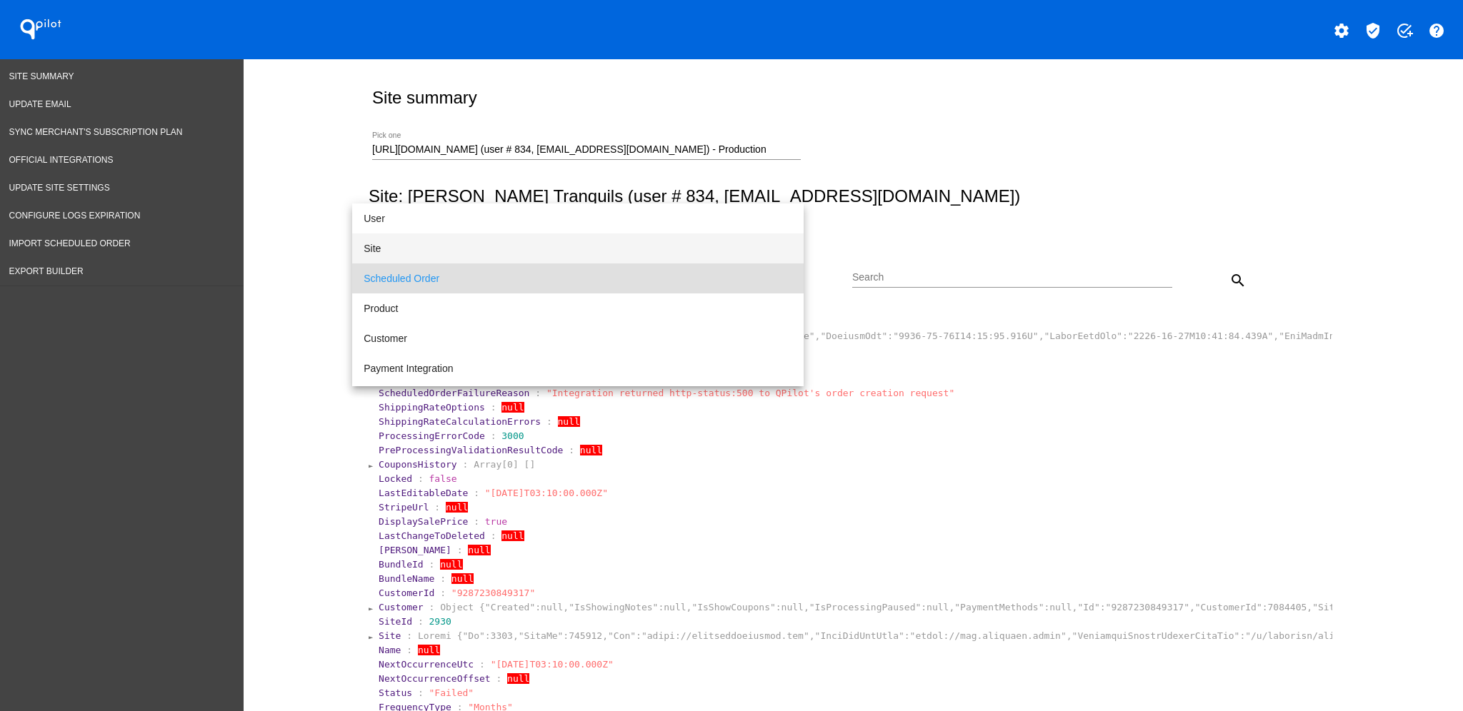
click at [606, 253] on span "Site" at bounding box center [578, 249] width 429 height 30
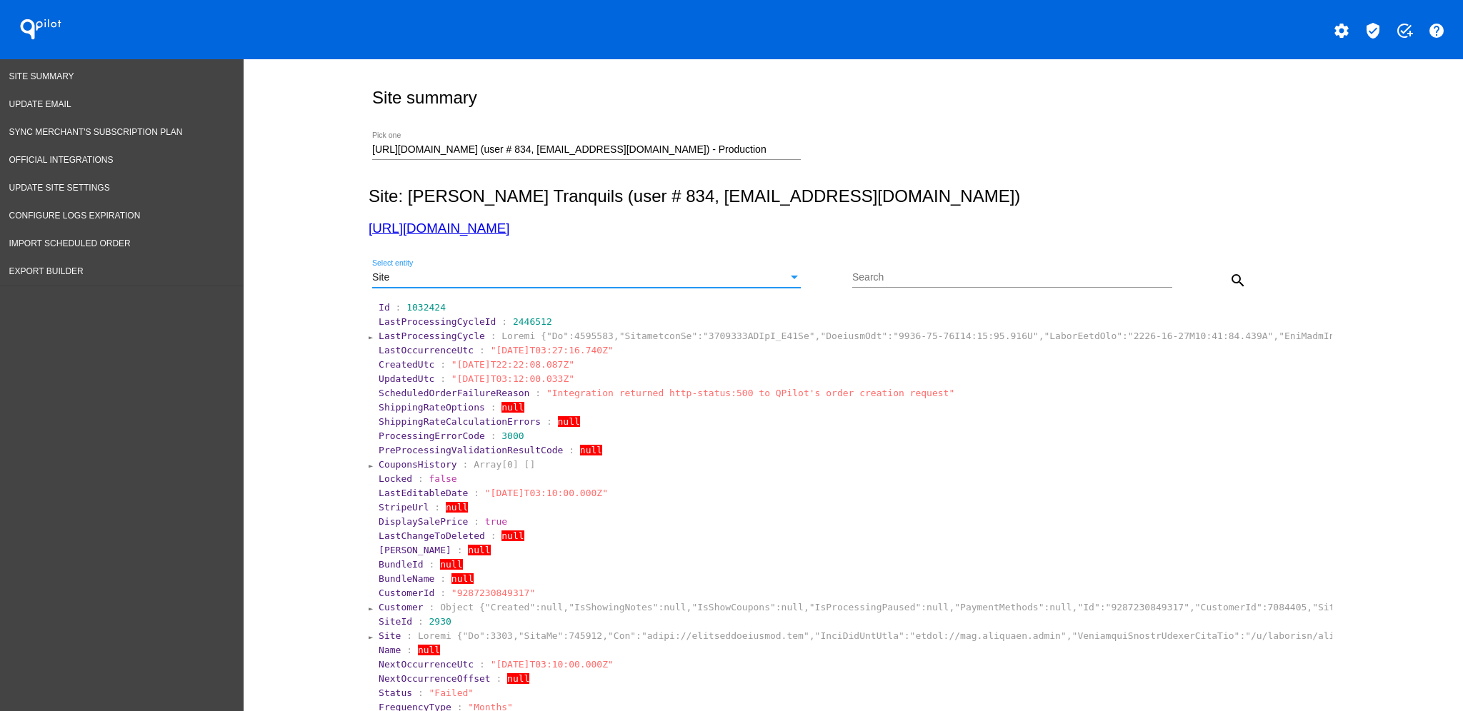
click at [1226, 269] on button "search" at bounding box center [1238, 280] width 29 height 29
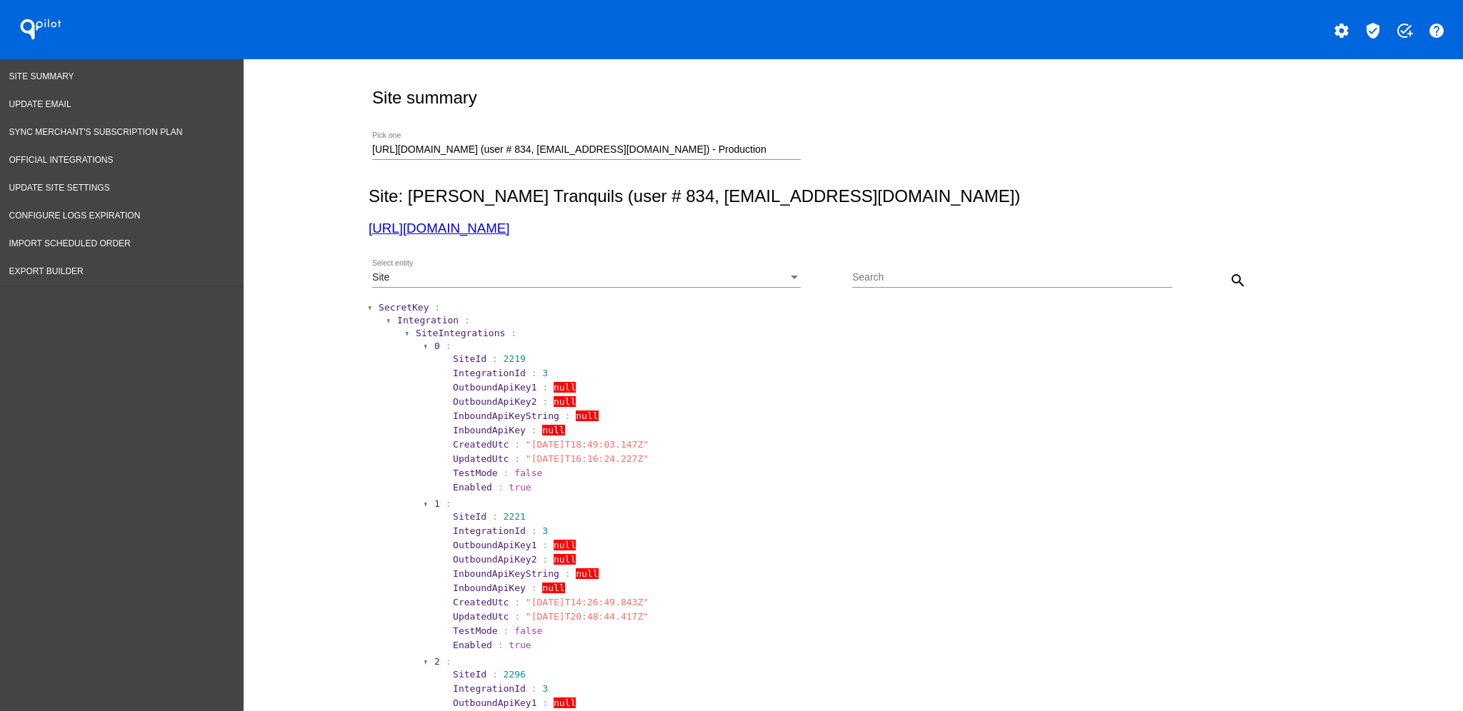
click at [494, 226] on link "[URL][DOMAIN_NAME]" at bounding box center [439, 228] width 141 height 15
click at [60, 267] on span "Export Builder" at bounding box center [46, 271] width 74 height 10
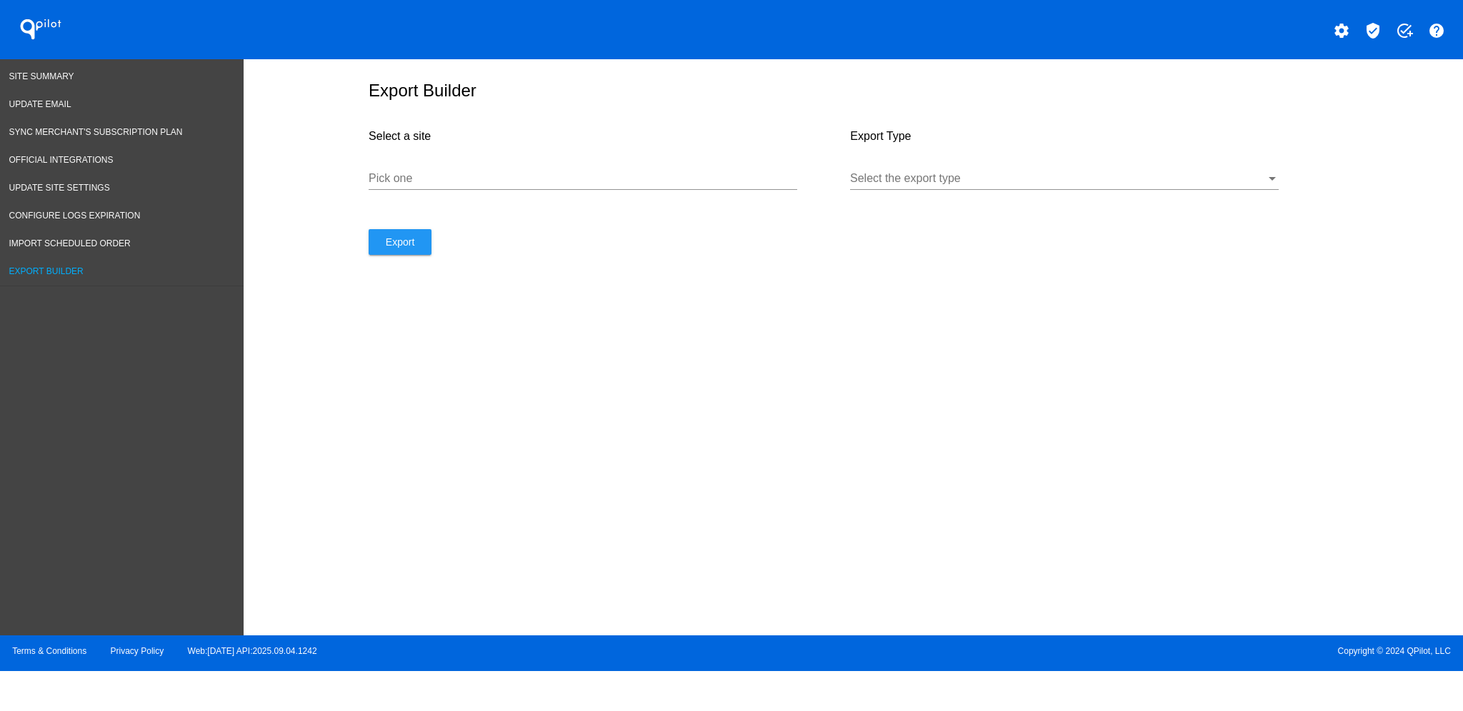
click at [509, 185] on input "Pick one" at bounding box center [583, 178] width 429 height 13
paste input "[URL][DOMAIN_NAME]"
click at [884, 200] on div "Select the export type" at bounding box center [1064, 181] width 429 height 46
click at [904, 185] on div at bounding box center [1058, 178] width 416 height 13
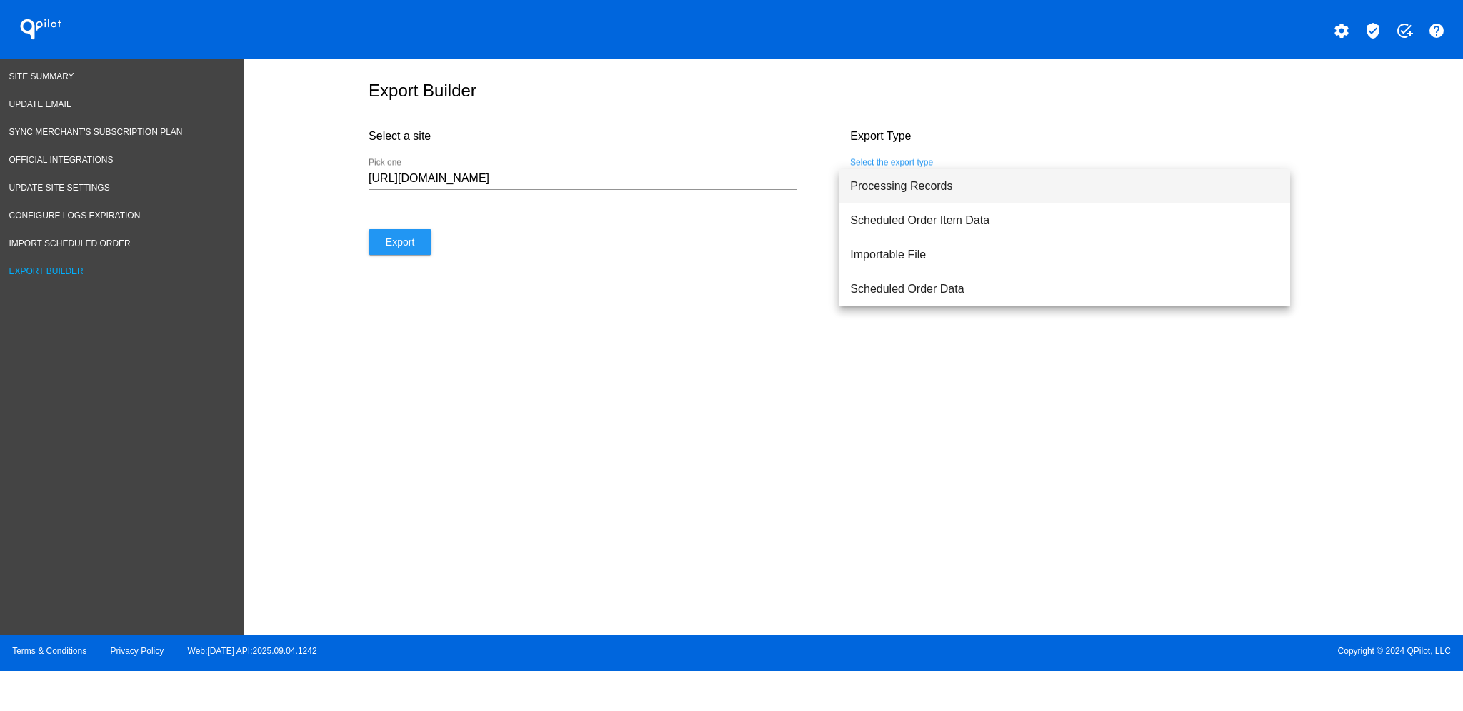
click at [905, 196] on span "Processing Records" at bounding box center [1064, 186] width 429 height 34
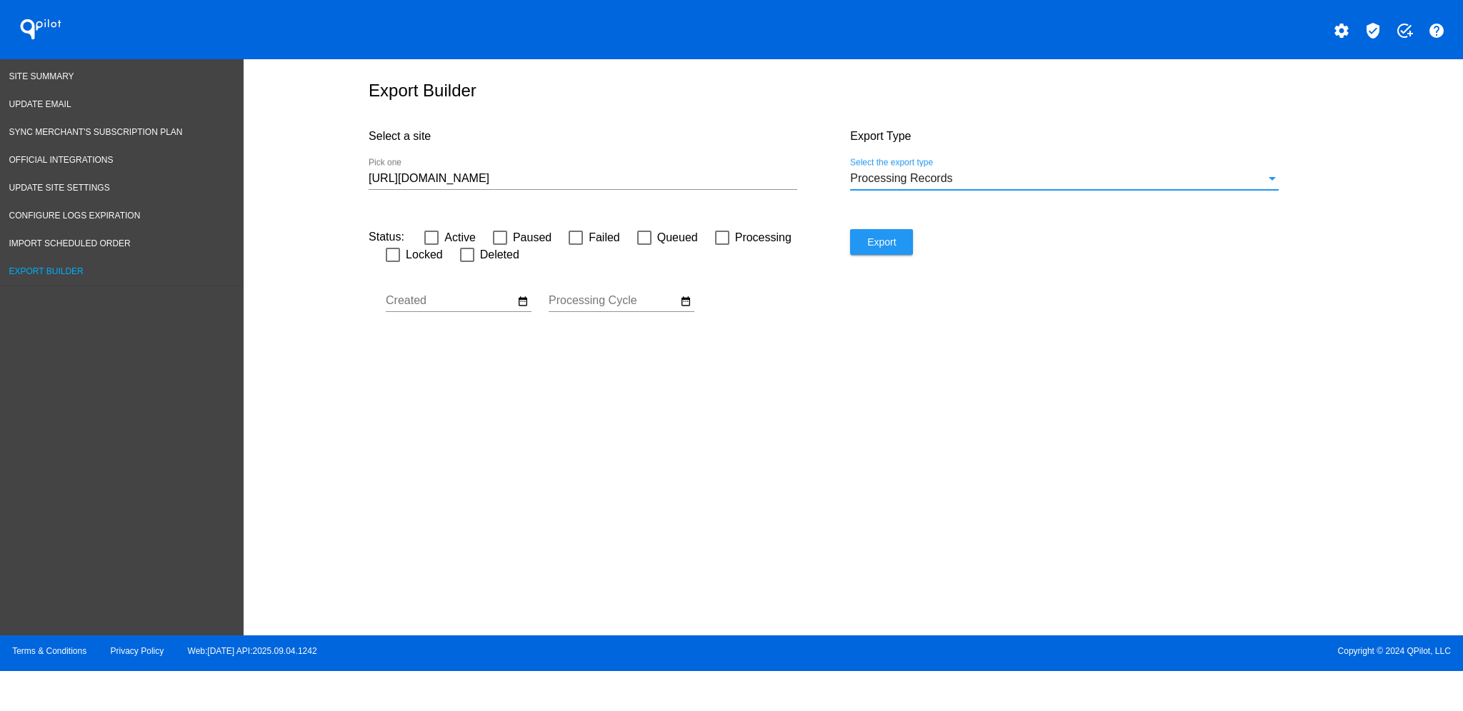
click at [688, 199] on div "[URL][DOMAIN_NAME] Pick one" at bounding box center [583, 181] width 429 height 46
click at [689, 190] on div "[URL][DOMAIN_NAME] Pick one" at bounding box center [583, 174] width 429 height 32
click at [695, 185] on input "[URL][DOMAIN_NAME]" at bounding box center [583, 178] width 429 height 13
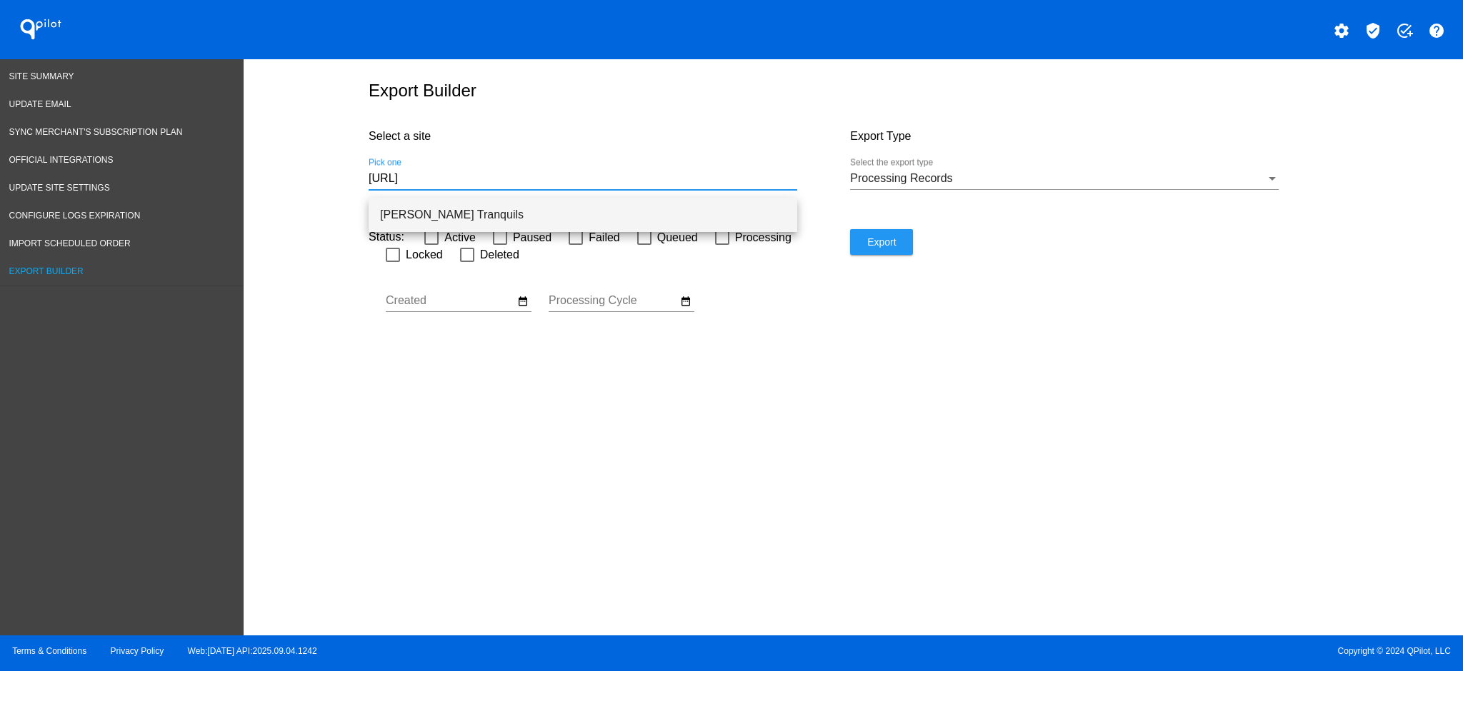
click at [724, 216] on span "[PERSON_NAME] Tranquils" at bounding box center [583, 215] width 406 height 34
type input "[PERSON_NAME] Tranquils"
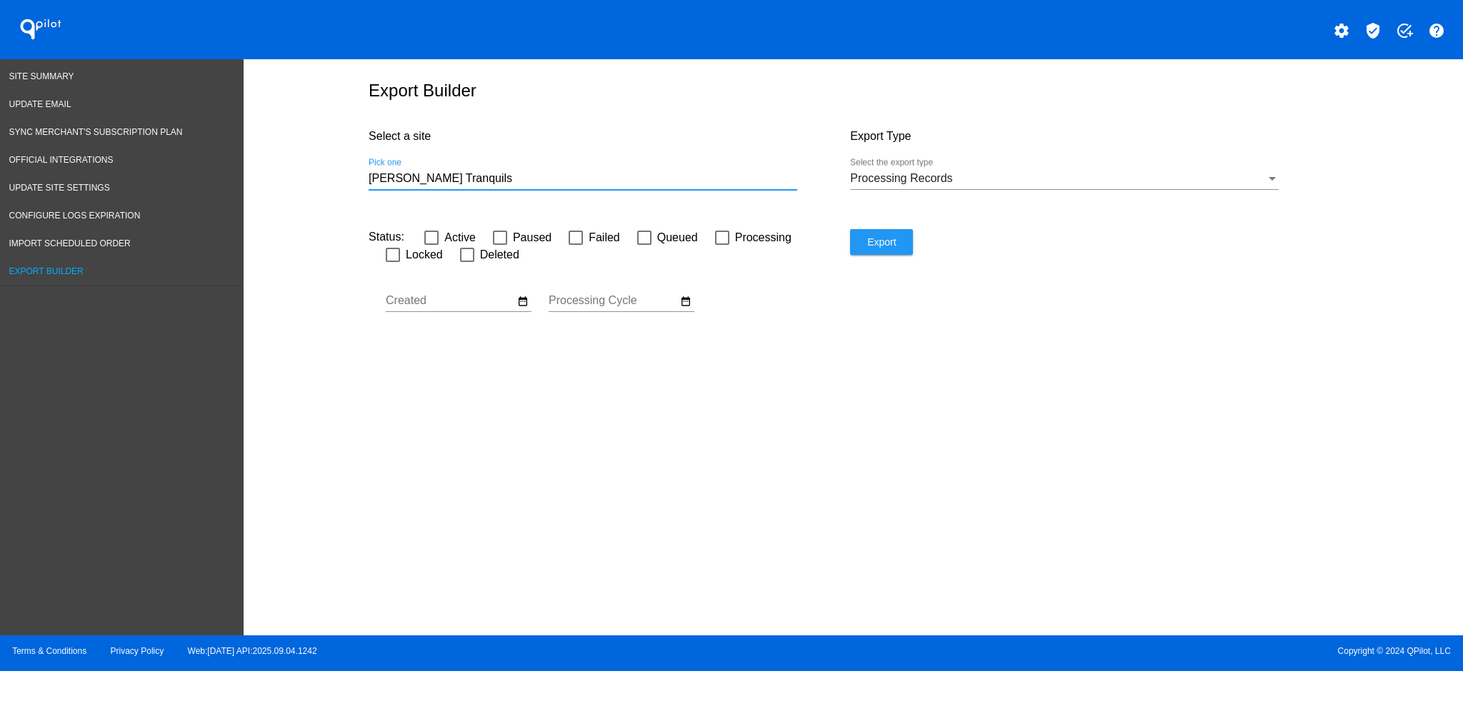
click at [896, 245] on button "Export" at bounding box center [881, 242] width 63 height 26
click at [86, 78] on link "Site Summary" at bounding box center [122, 77] width 244 height 28
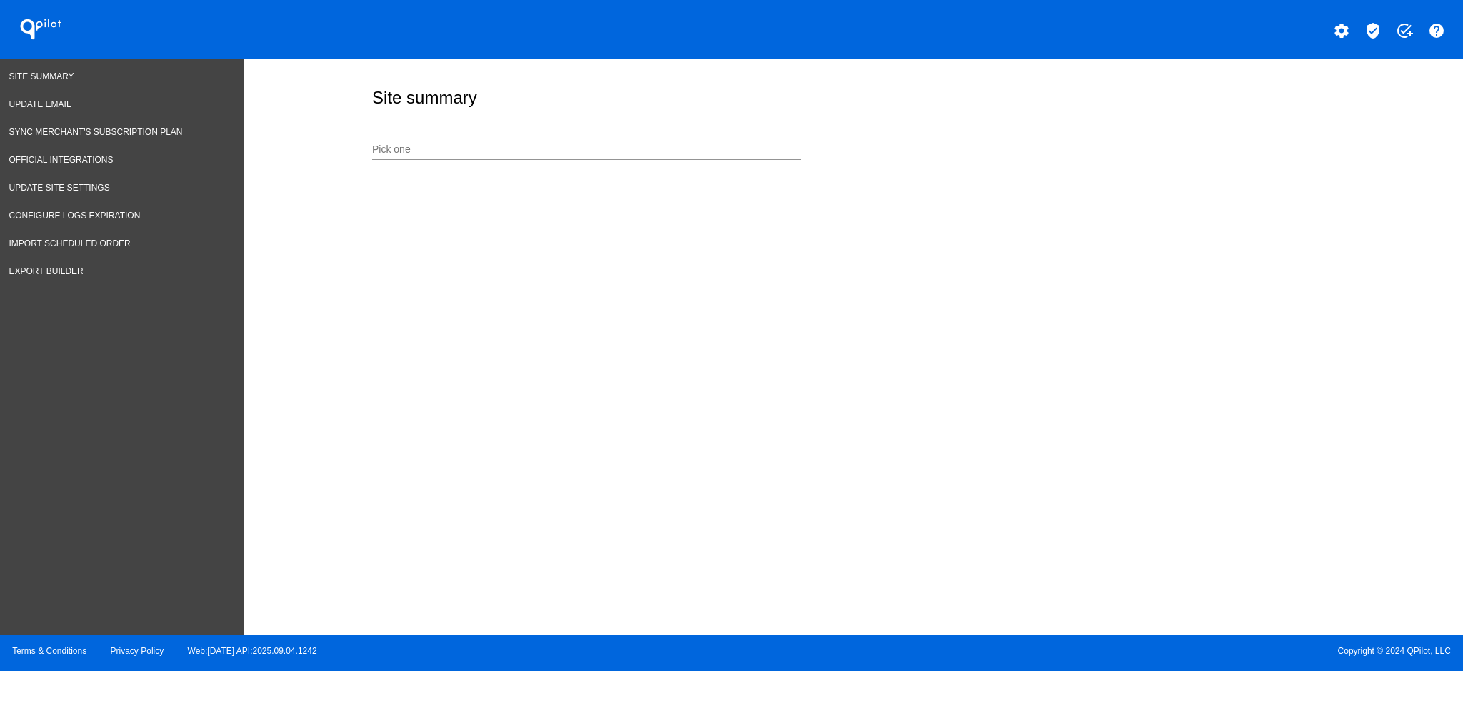
click at [551, 139] on div "Pick one" at bounding box center [586, 146] width 429 height 28
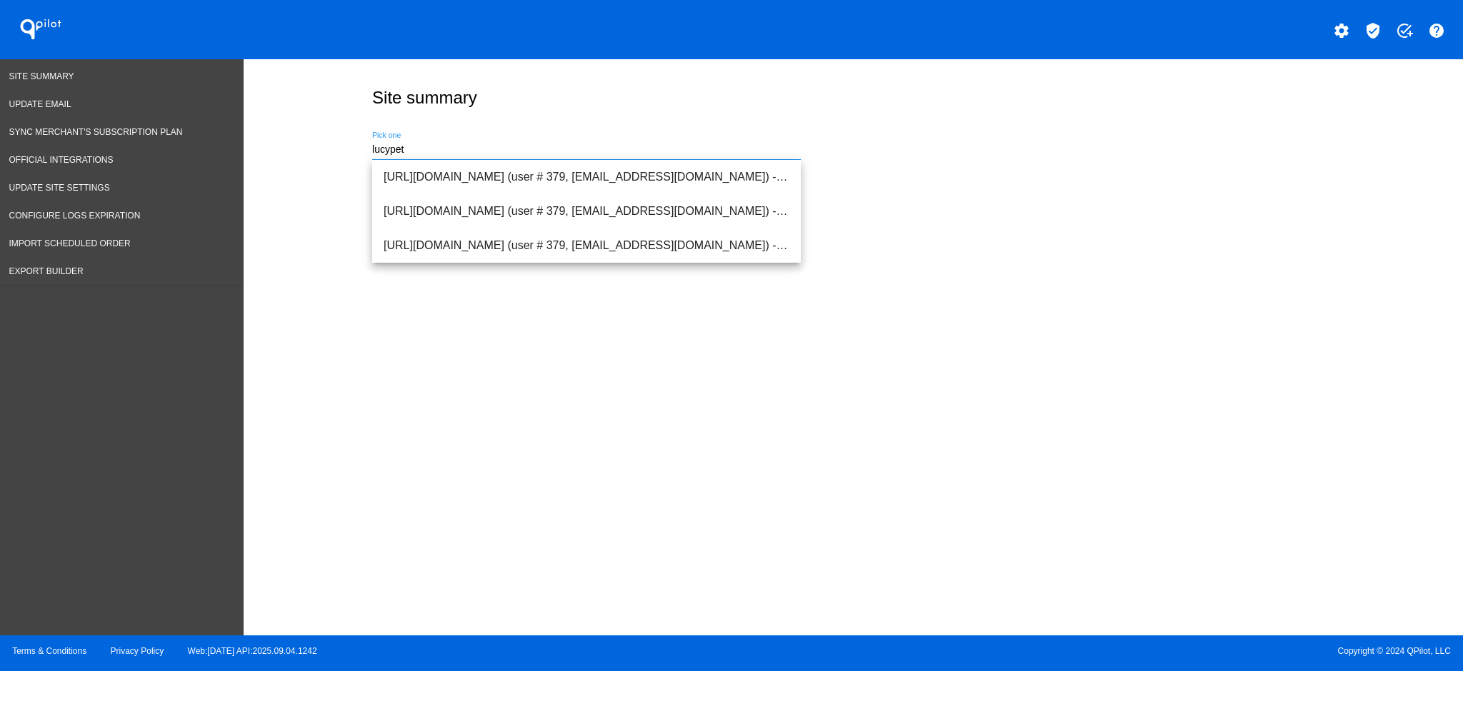
type input "lucypet"
